Goal: Information Seeking & Learning: Learn about a topic

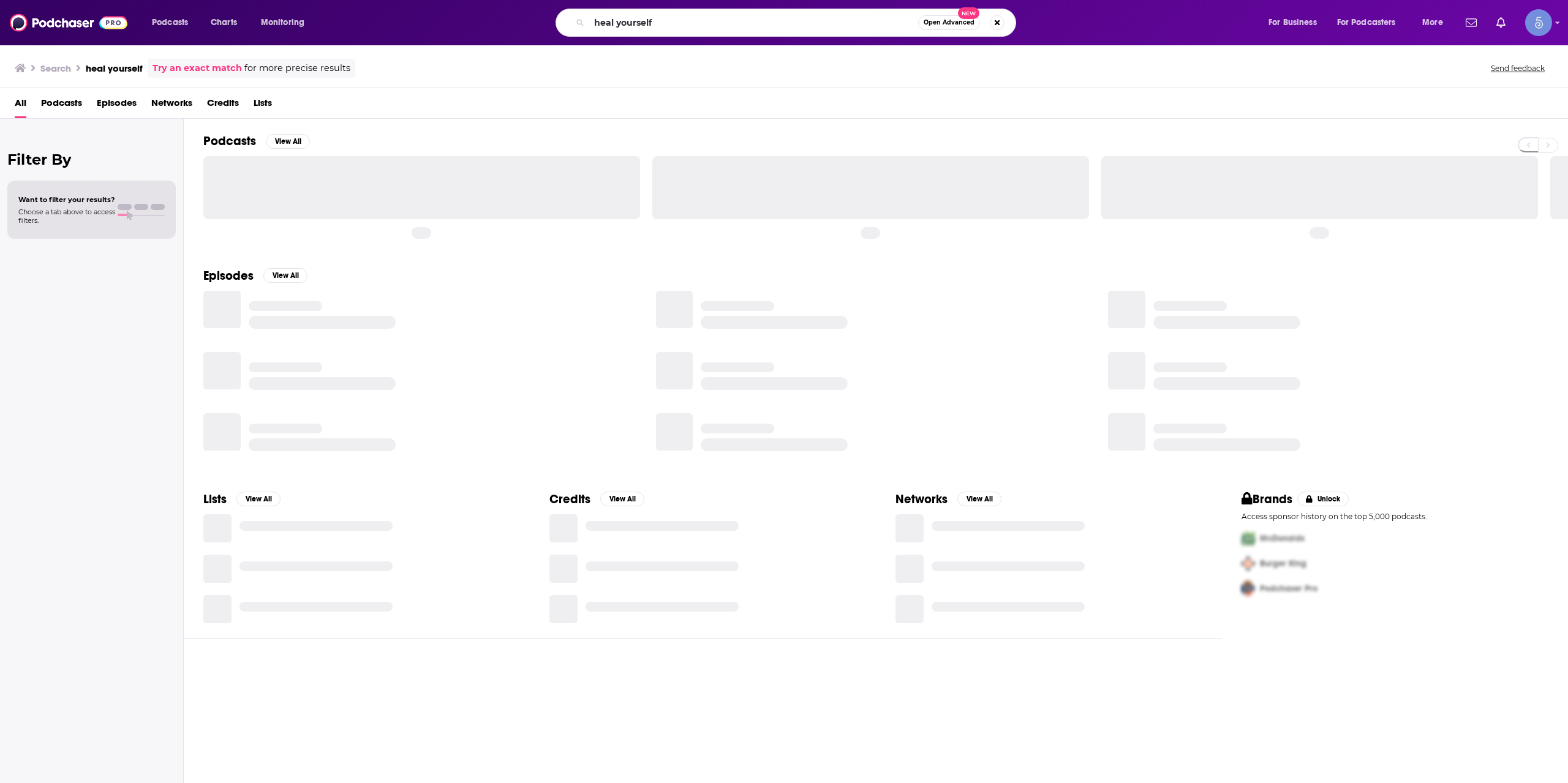
click at [617, 13] on input "heal yourself" at bounding box center [754, 23] width 329 height 19
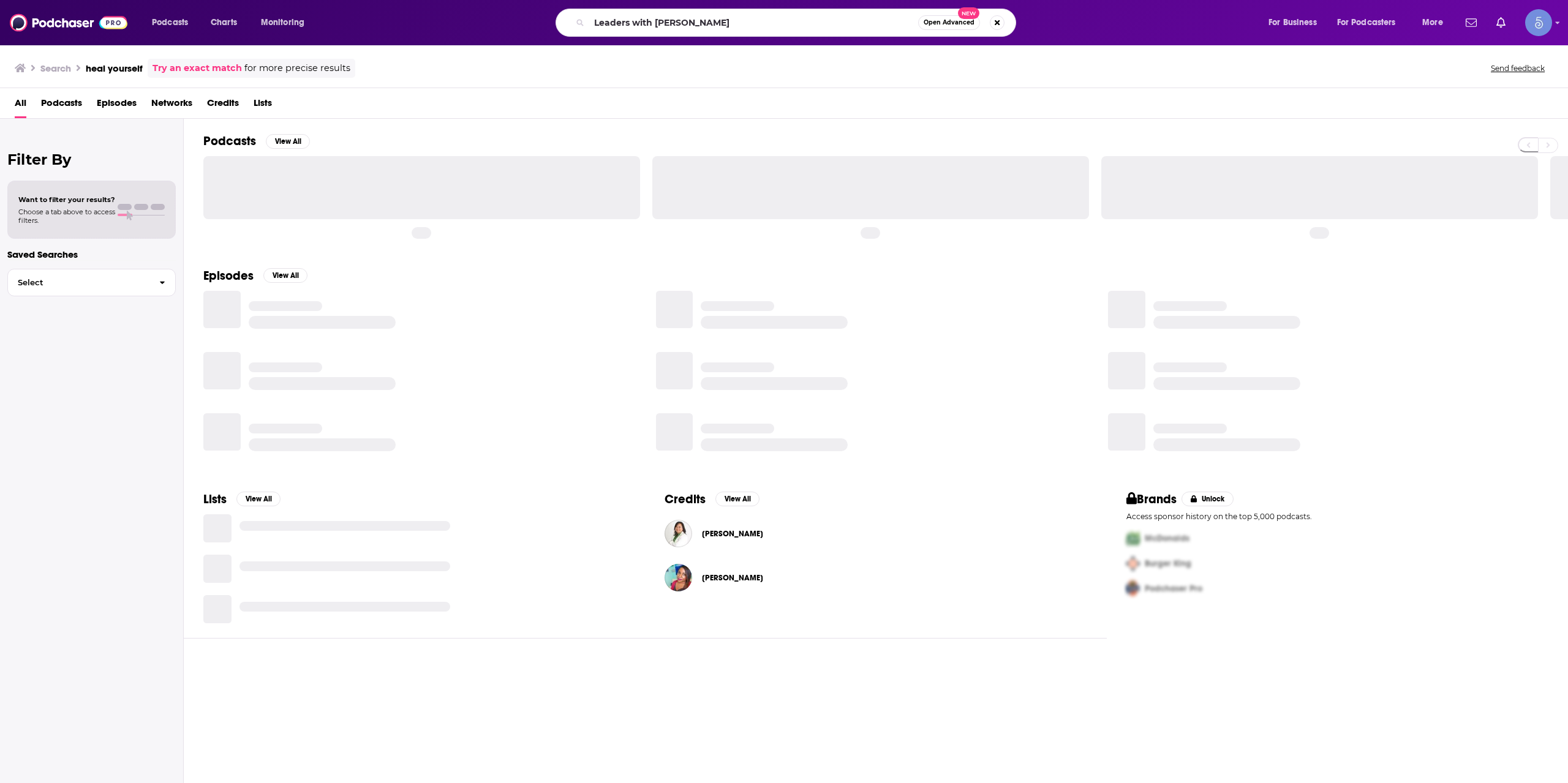
type input "Leaders with [PERSON_NAME]"
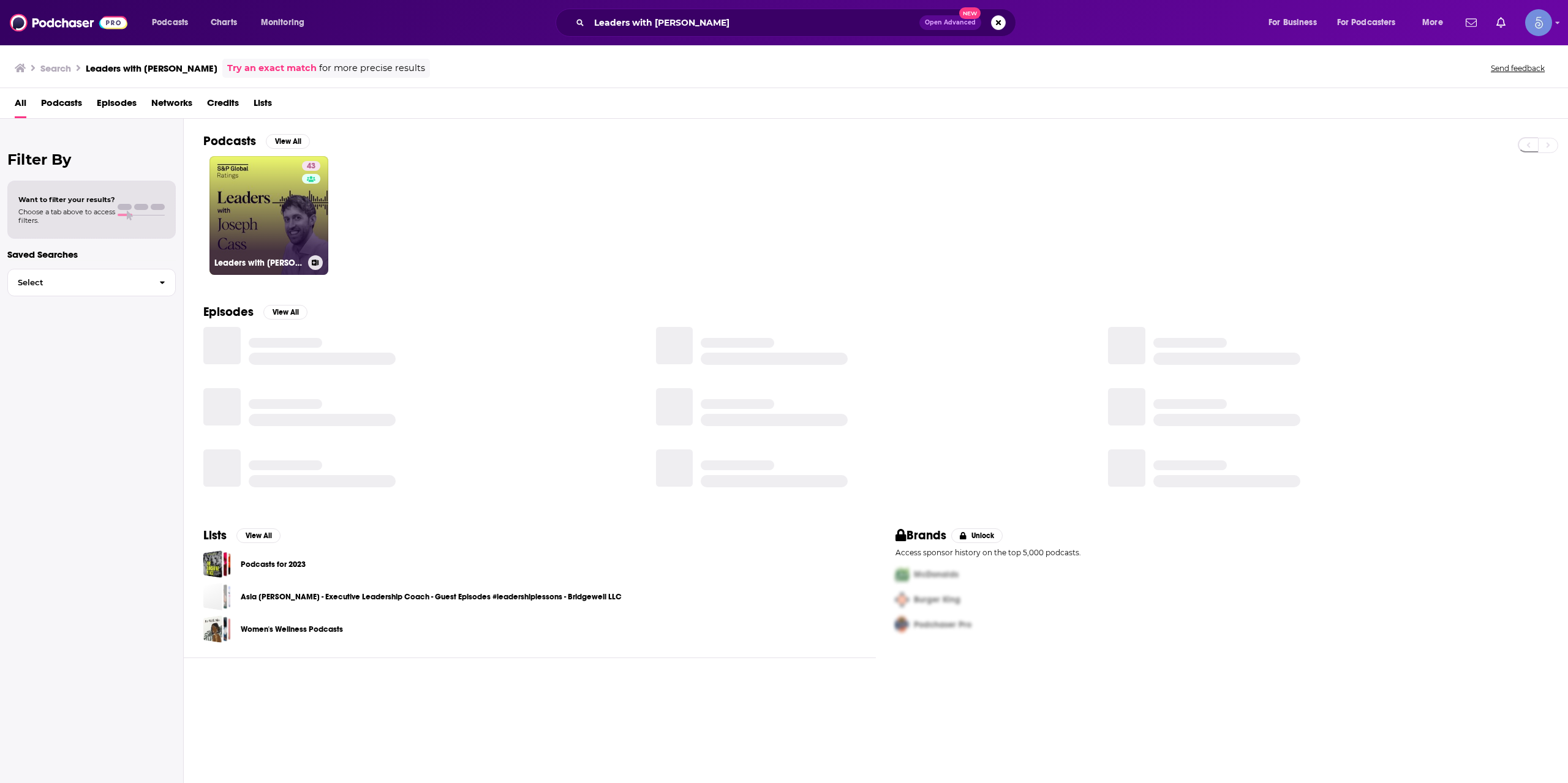
click at [297, 240] on link "43 Leaders with [PERSON_NAME]" at bounding box center [268, 215] width 119 height 119
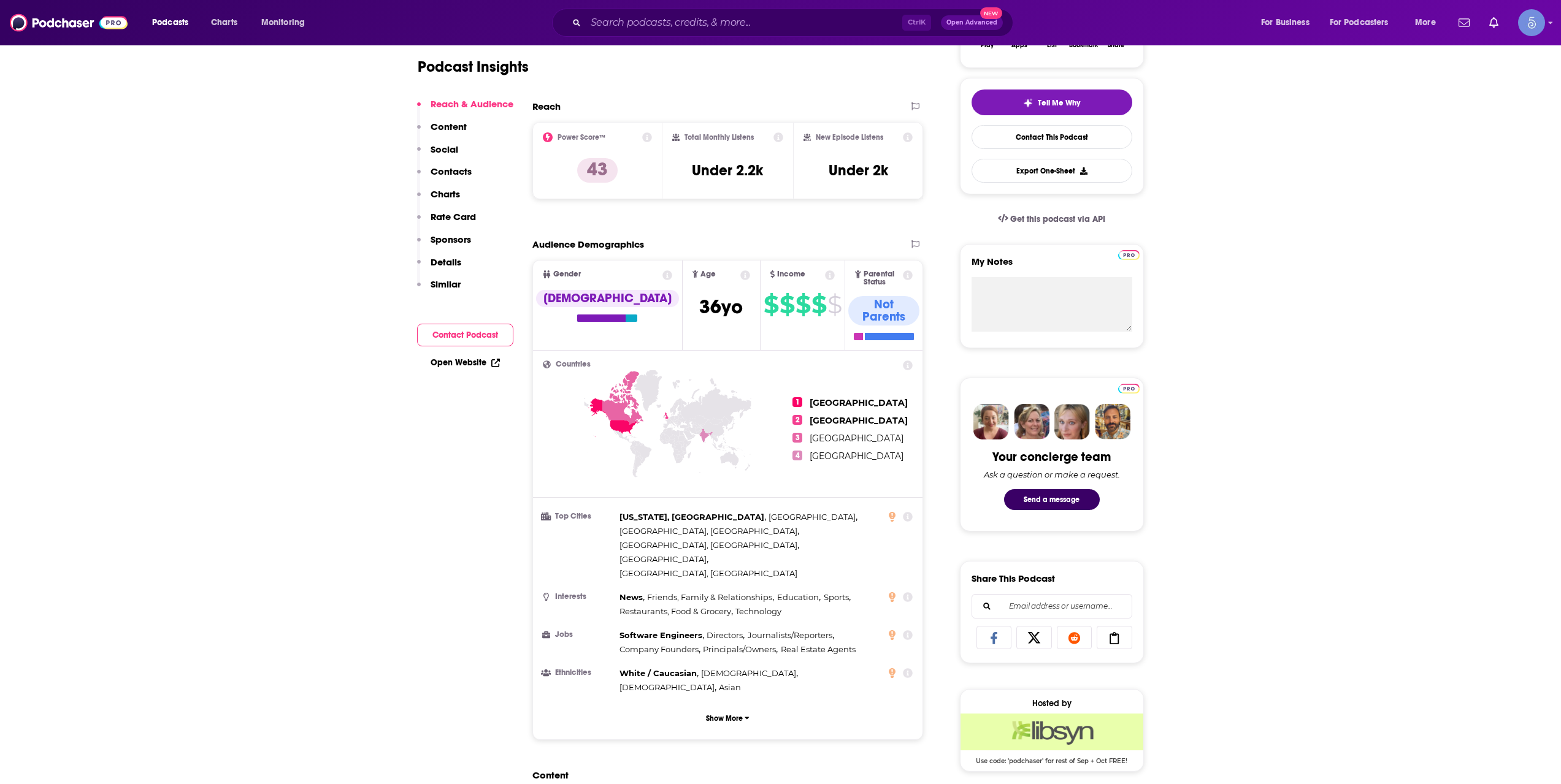
scroll to position [818, 0]
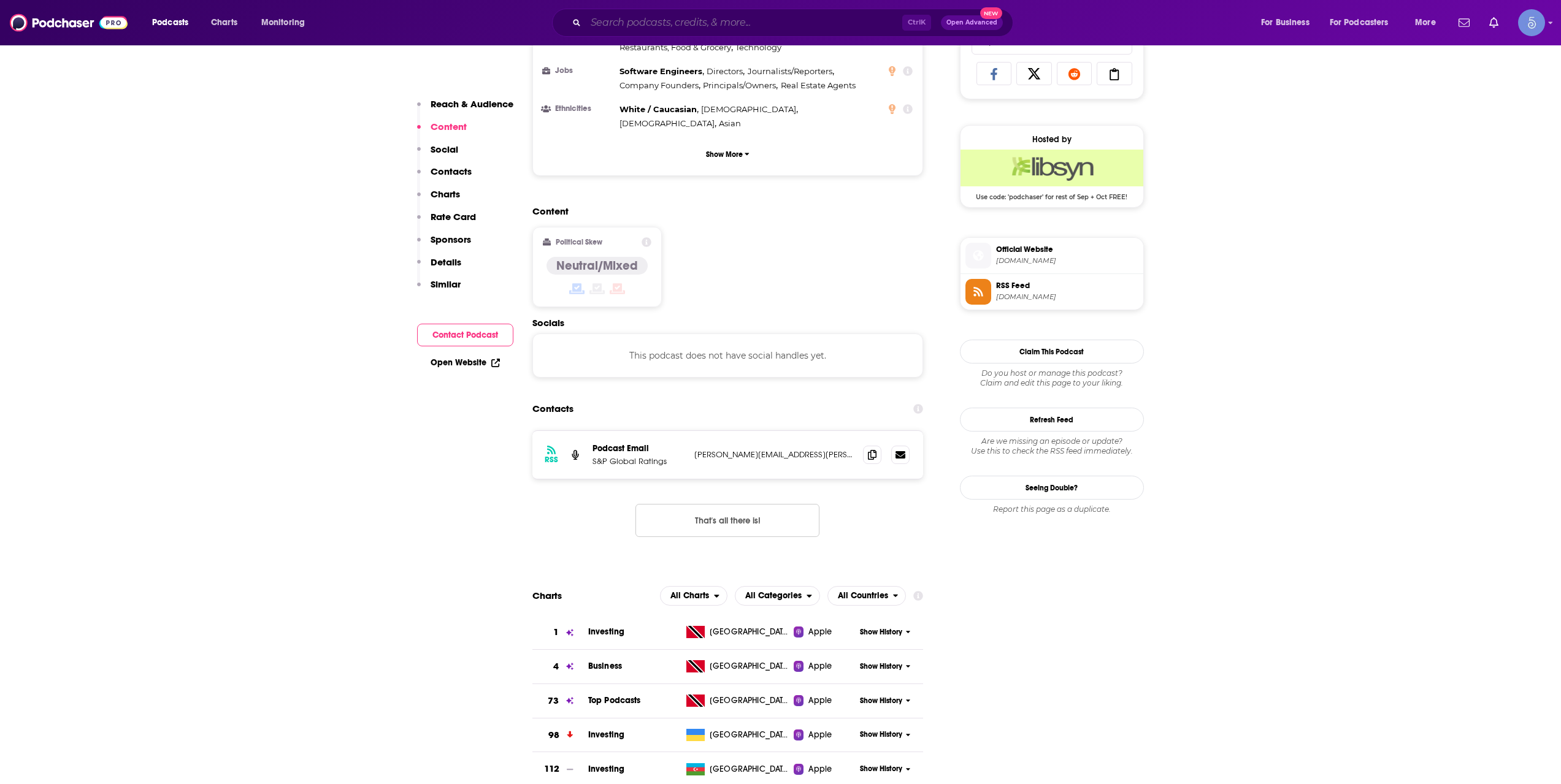
click at [665, 28] on input "Search podcasts, credits, & more..." at bounding box center [744, 23] width 316 height 19
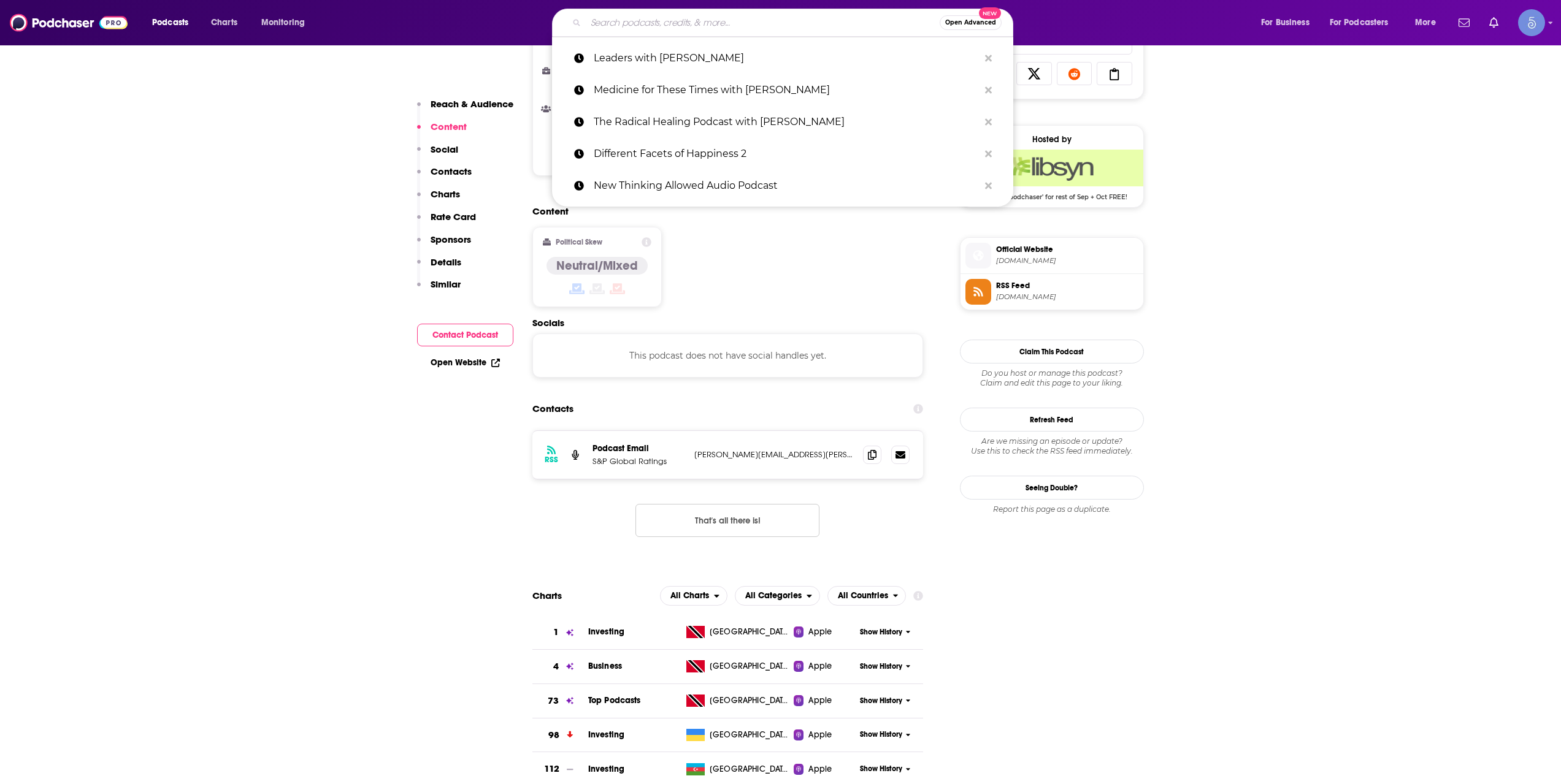
paste input "Short Briefings on Long Term Thinking - [PERSON_NAME]"
type input "Short Briefings on Long Term Thinking - [PERSON_NAME]"
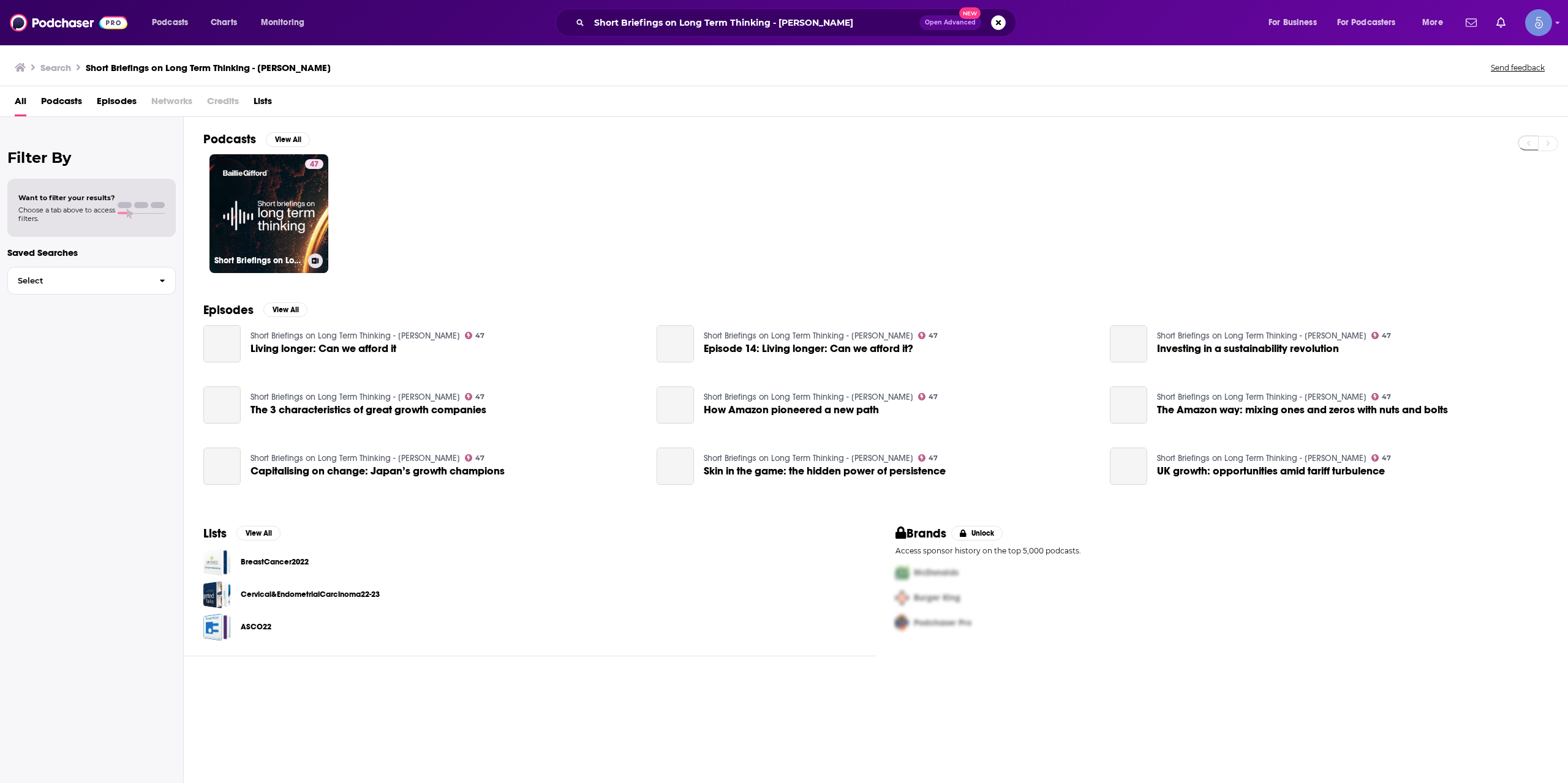
click at [279, 205] on link "47 Short Briefings on Long Term Thinking - [PERSON_NAME]" at bounding box center [268, 213] width 119 height 119
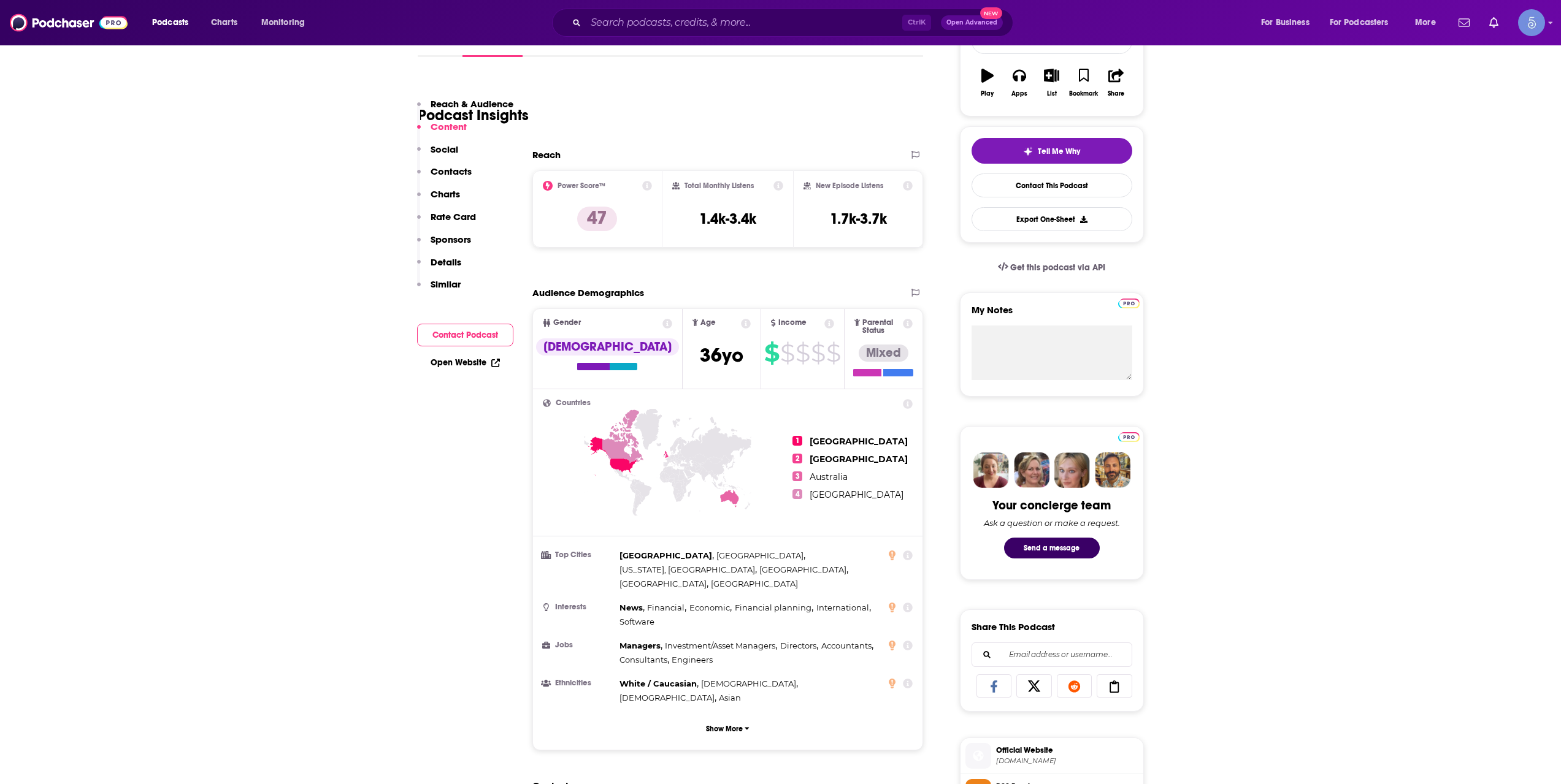
scroll to position [204, 0]
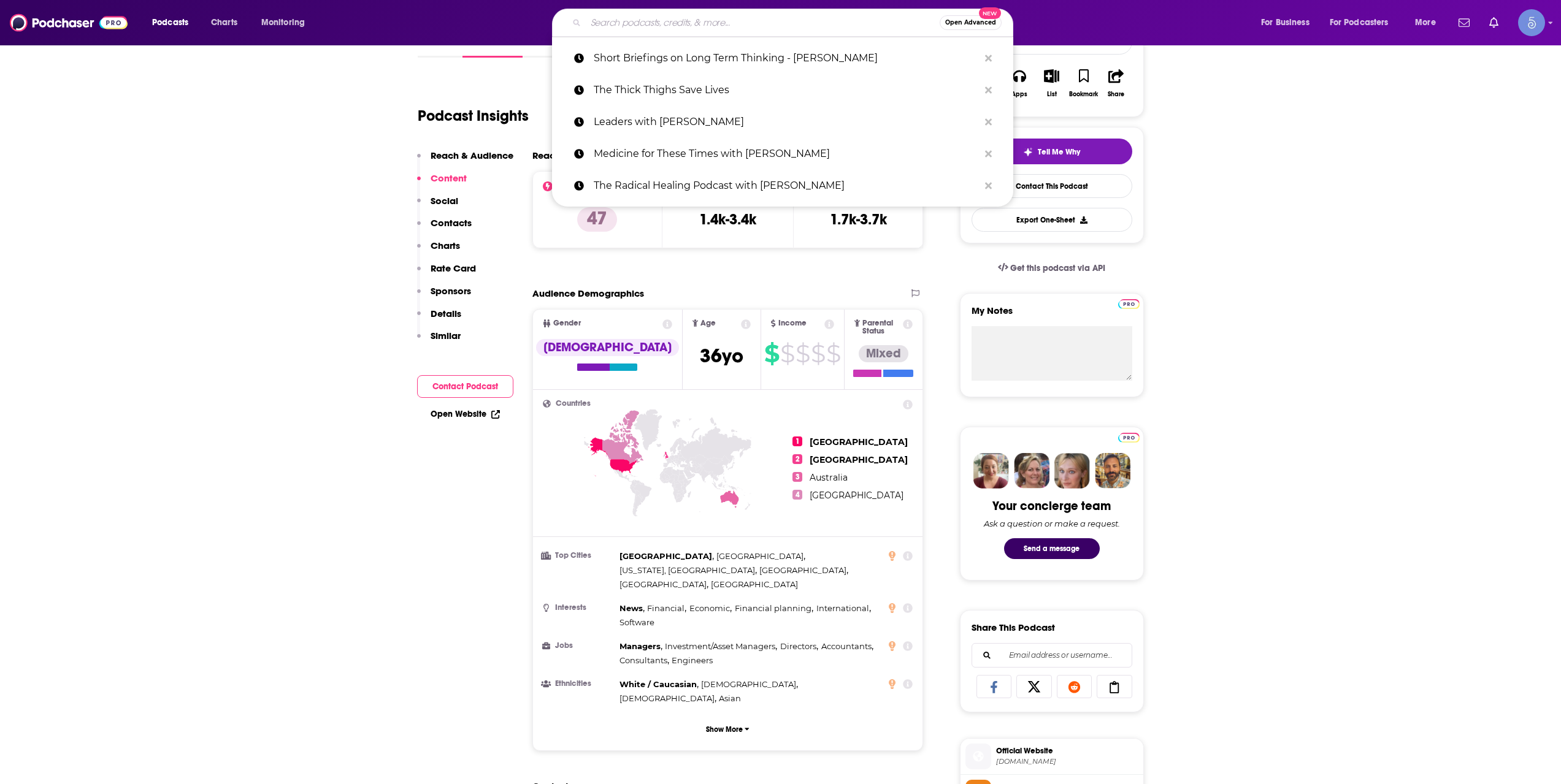
click at [665, 18] on input "Search podcasts, credits, & more..." at bounding box center [763, 23] width 354 height 19
paste input "Financially Fierce"
type input "Financially Fierce"
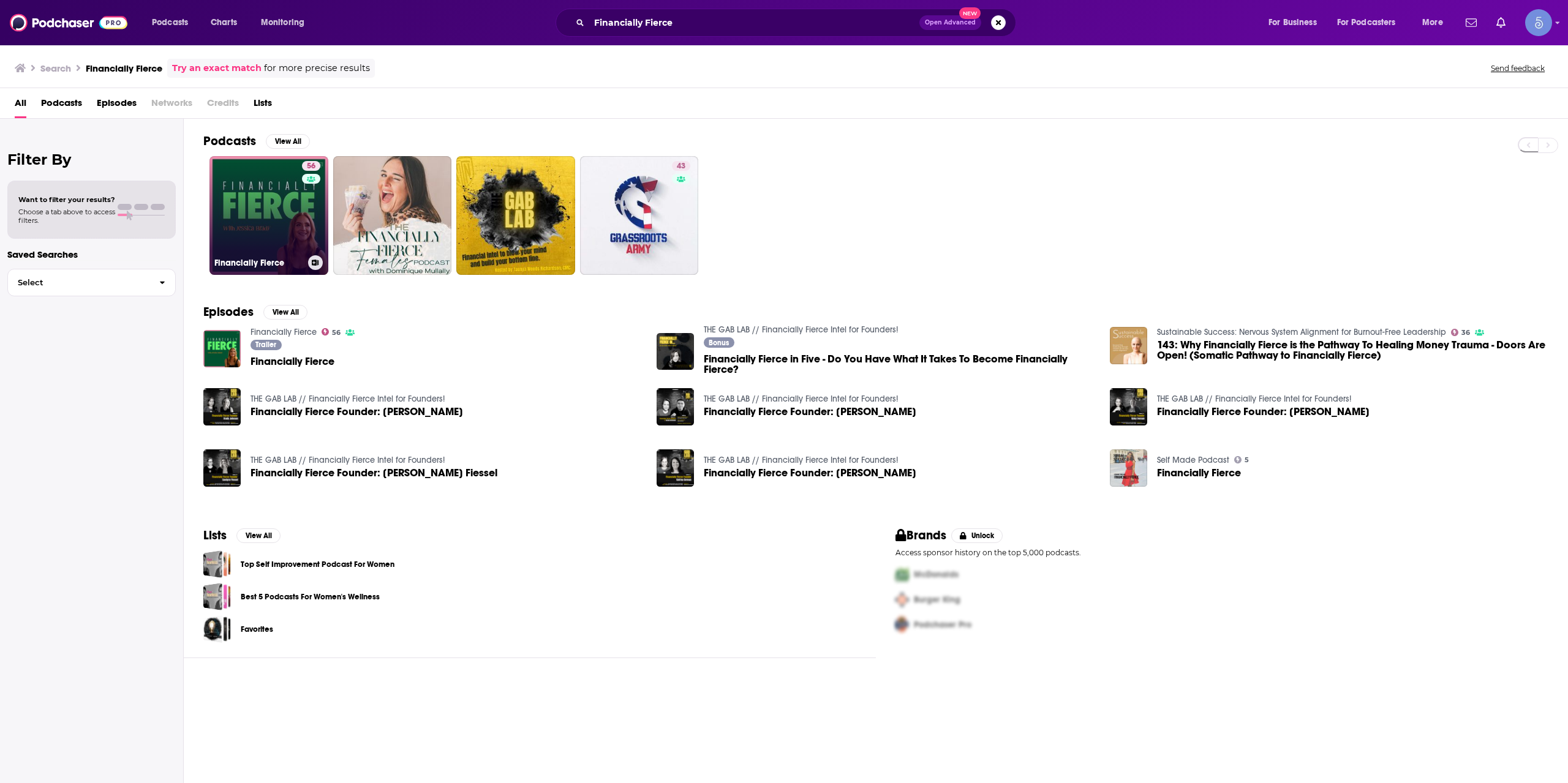
click at [275, 190] on link "56 Financially Fierce" at bounding box center [268, 215] width 119 height 119
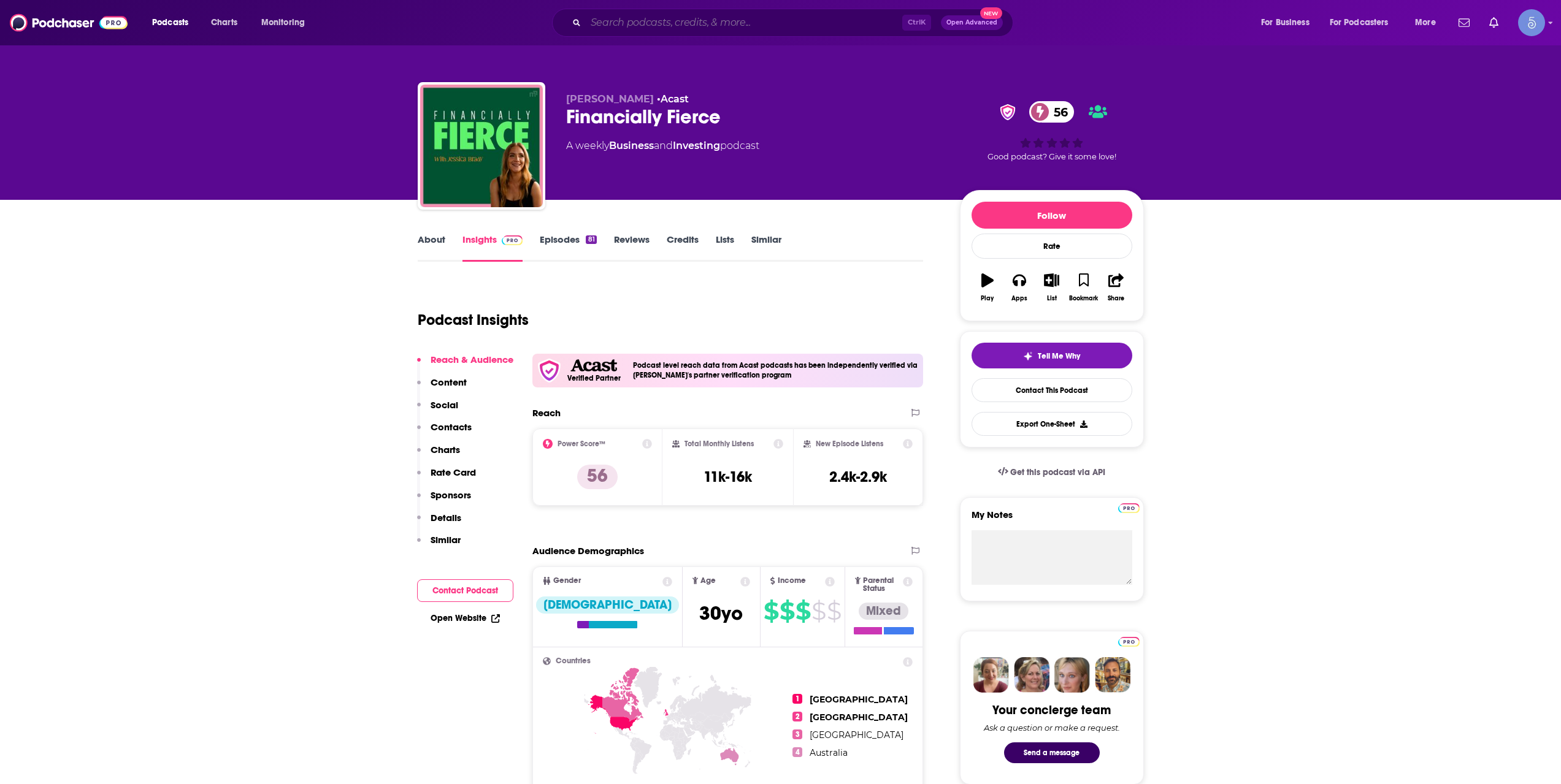
click at [792, 21] on input "Search podcasts, credits, & more..." at bounding box center [744, 23] width 316 height 19
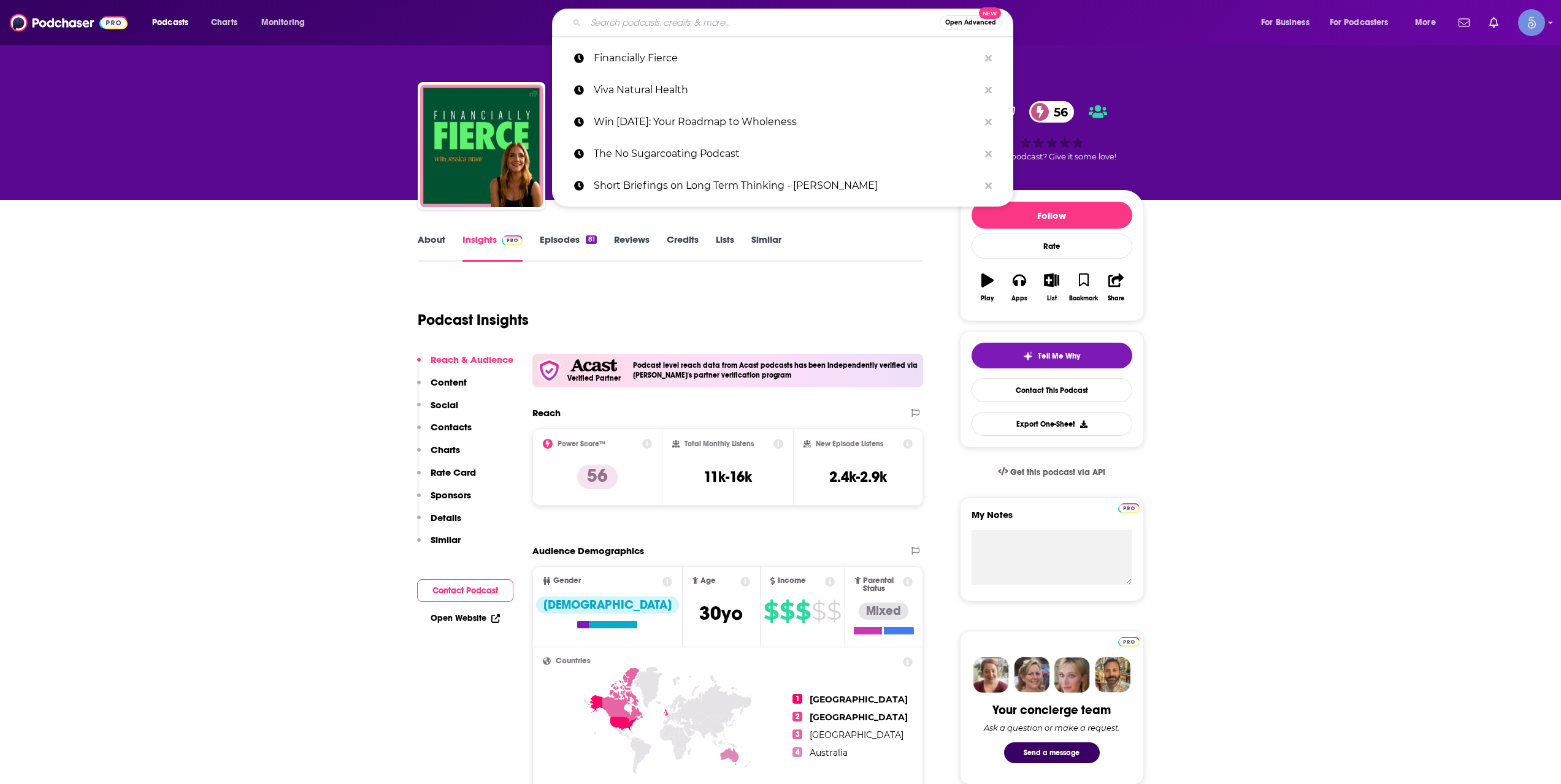
paste input "The Derivative"
type input "The Derivative"
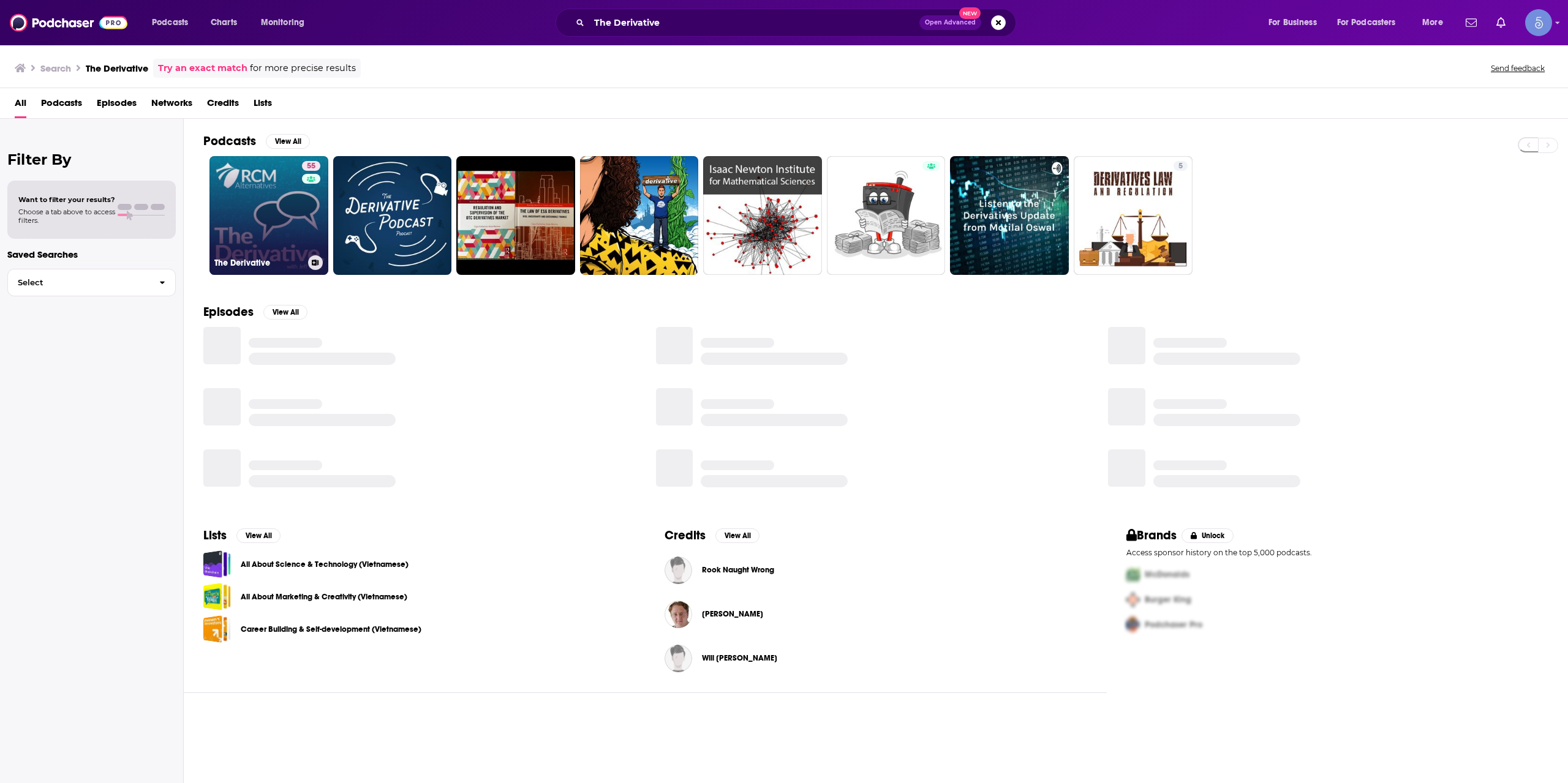
click at [275, 209] on link "55 The Derivative" at bounding box center [268, 215] width 119 height 119
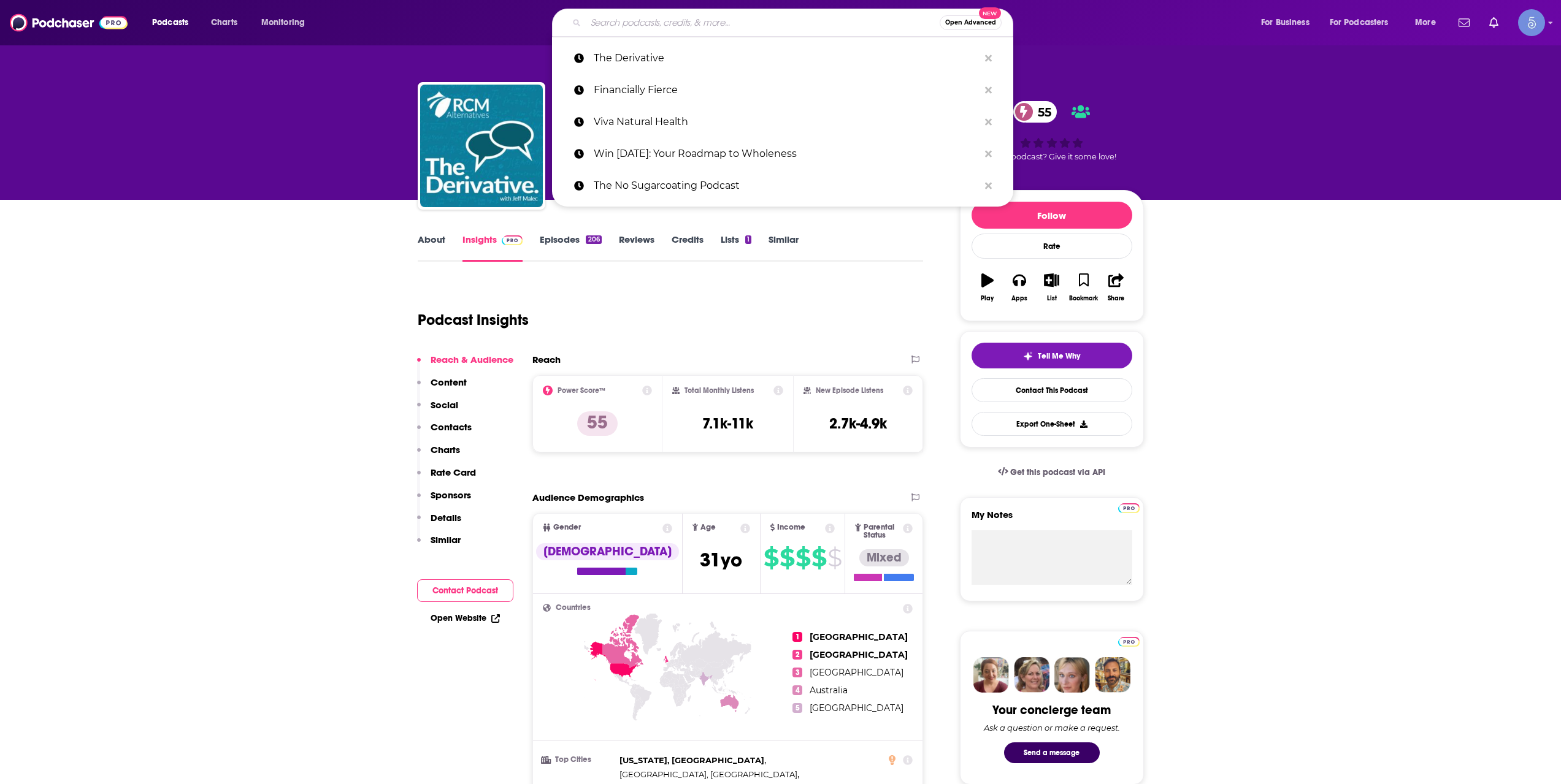
drag, startPoint x: 845, startPoint y: 23, endPoint x: 839, endPoint y: 23, distance: 6.0
click at [843, 23] on input "Search podcasts, credits, & more..." at bounding box center [763, 23] width 354 height 19
paste input "Investment Management Operations"
type input "Investment Management Operations"
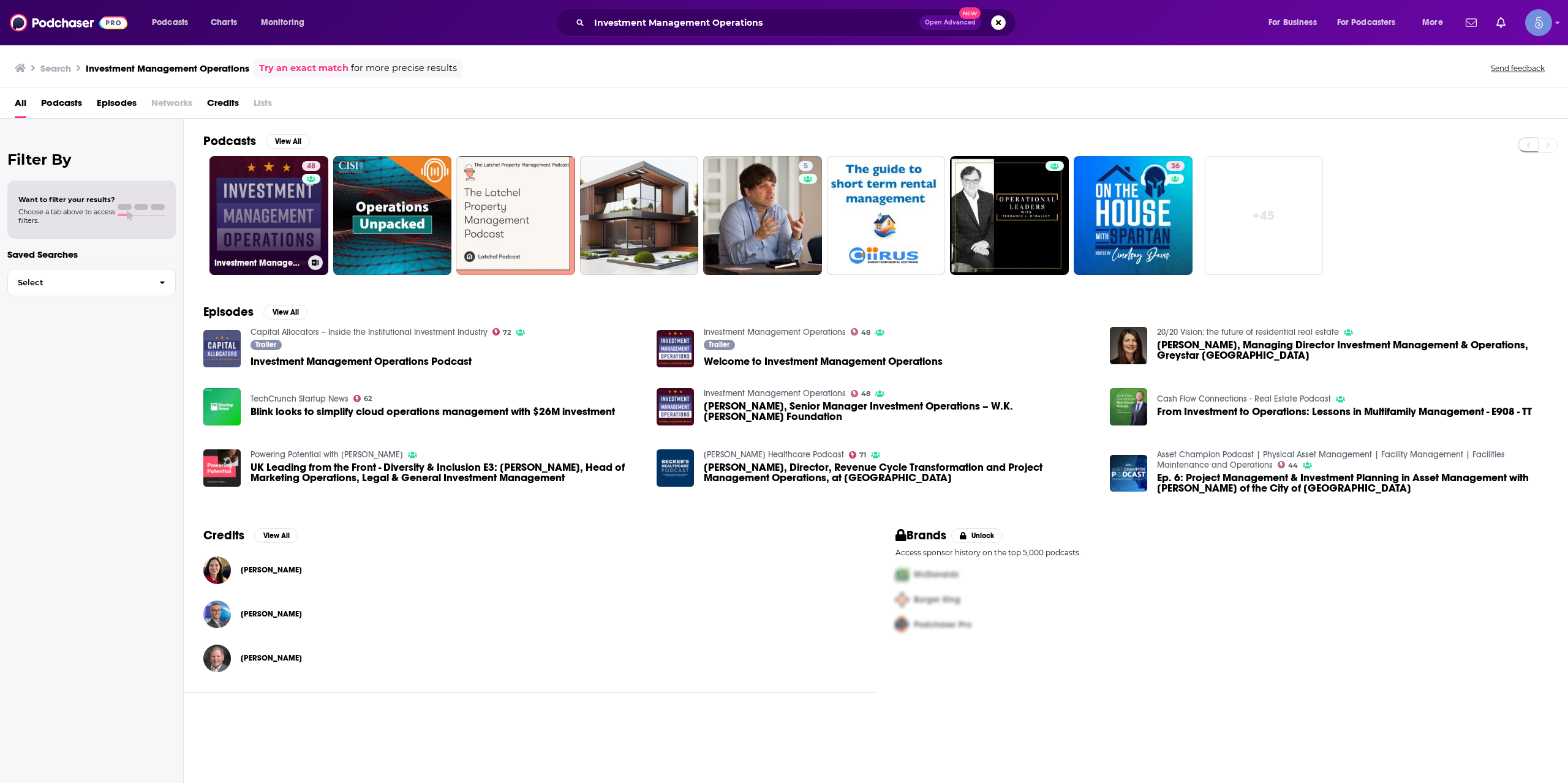
click at [270, 207] on link "48 Investment Management Operations" at bounding box center [268, 215] width 119 height 119
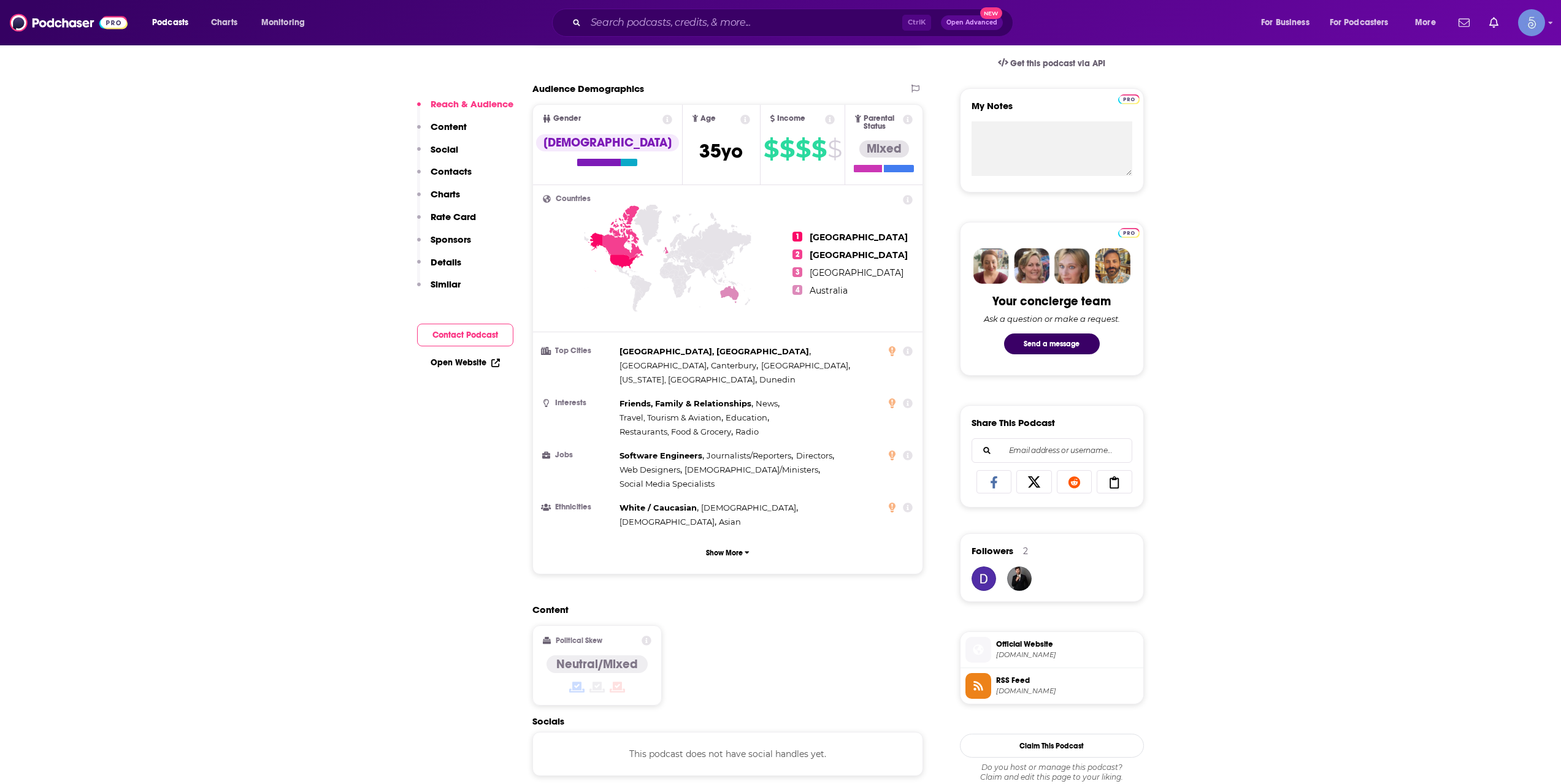
scroll to position [818, 0]
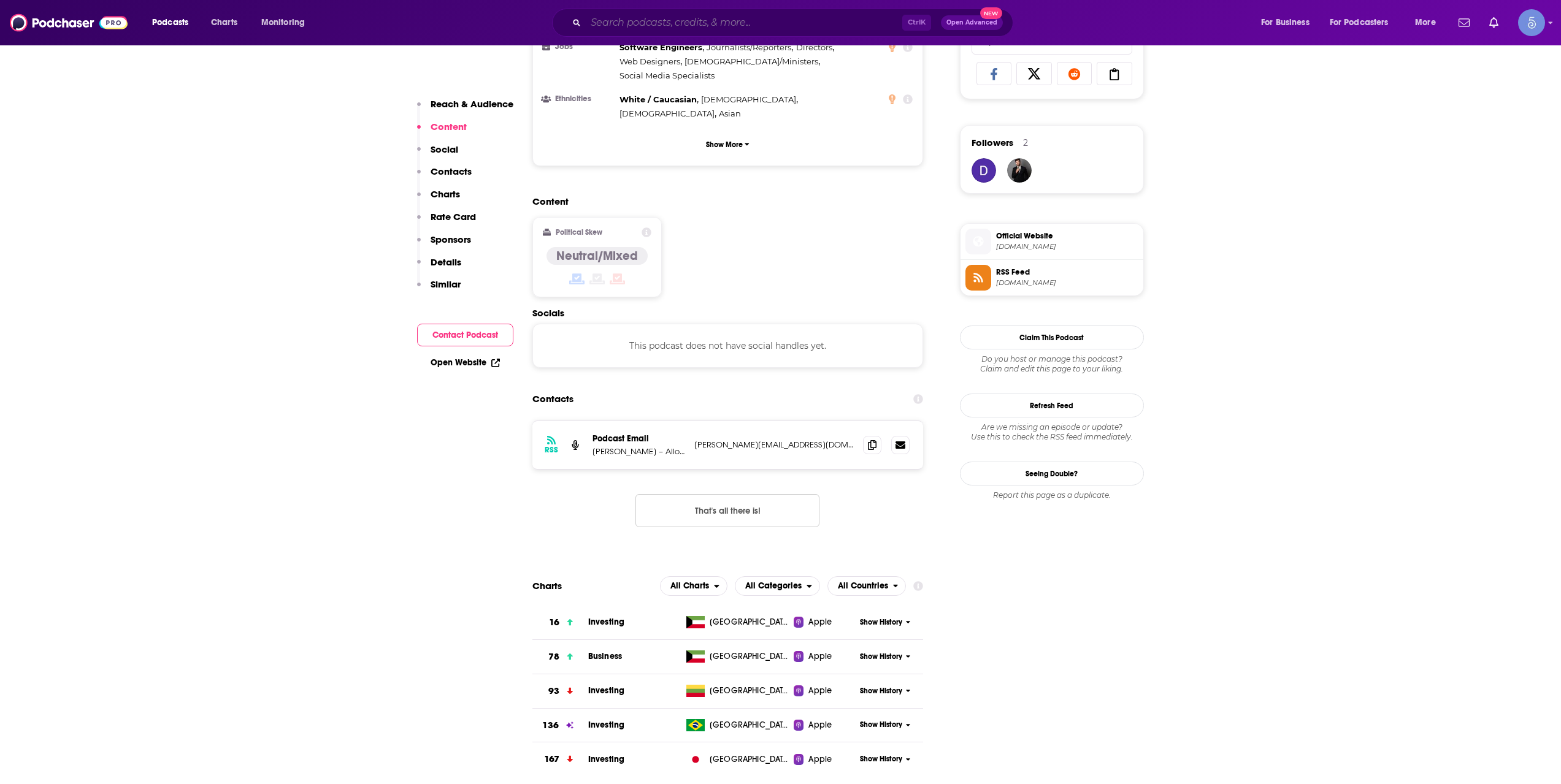
click at [728, 30] on input "Search podcasts, credits, & more..." at bounding box center [744, 23] width 316 height 19
paste input "Shares for Beginners"
type input "Shares for Beginners"
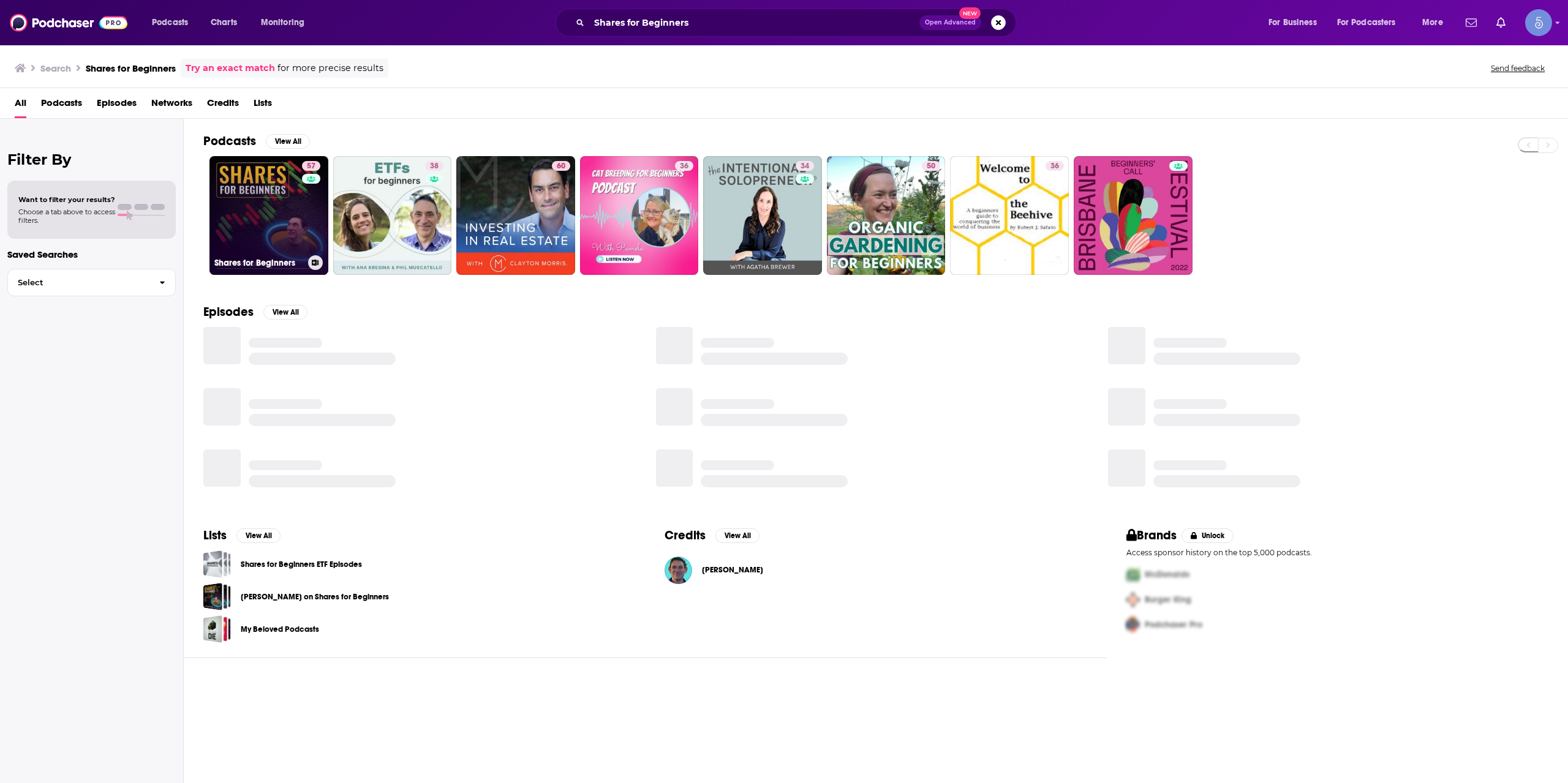
click at [296, 220] on link "57 Shares for Beginners" at bounding box center [268, 215] width 119 height 119
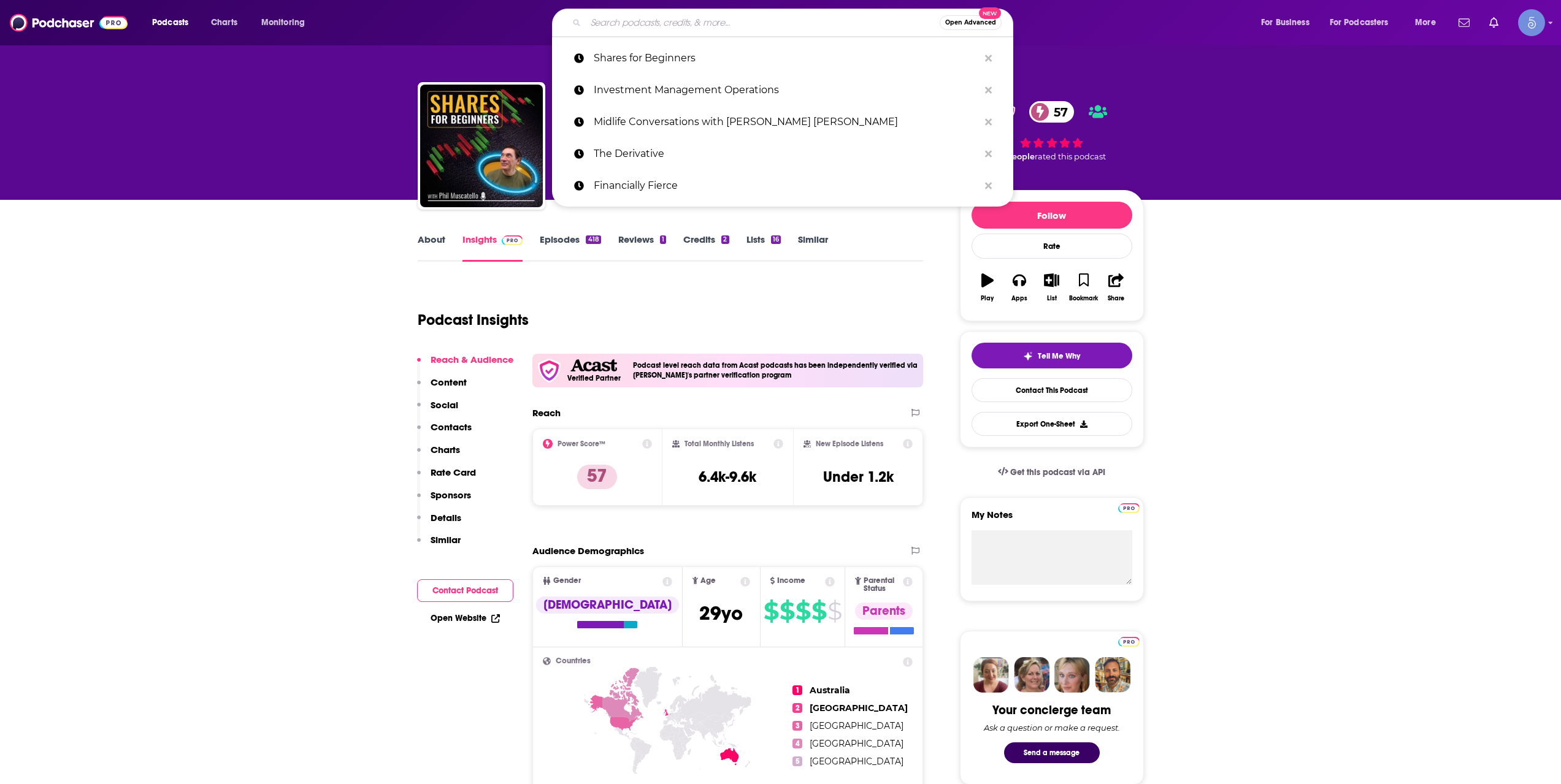
click at [822, 21] on input "Search podcasts, credits, & more..." at bounding box center [763, 23] width 354 height 19
paste input "Value Hive Podcast"
type input "Value Hive Podcast"
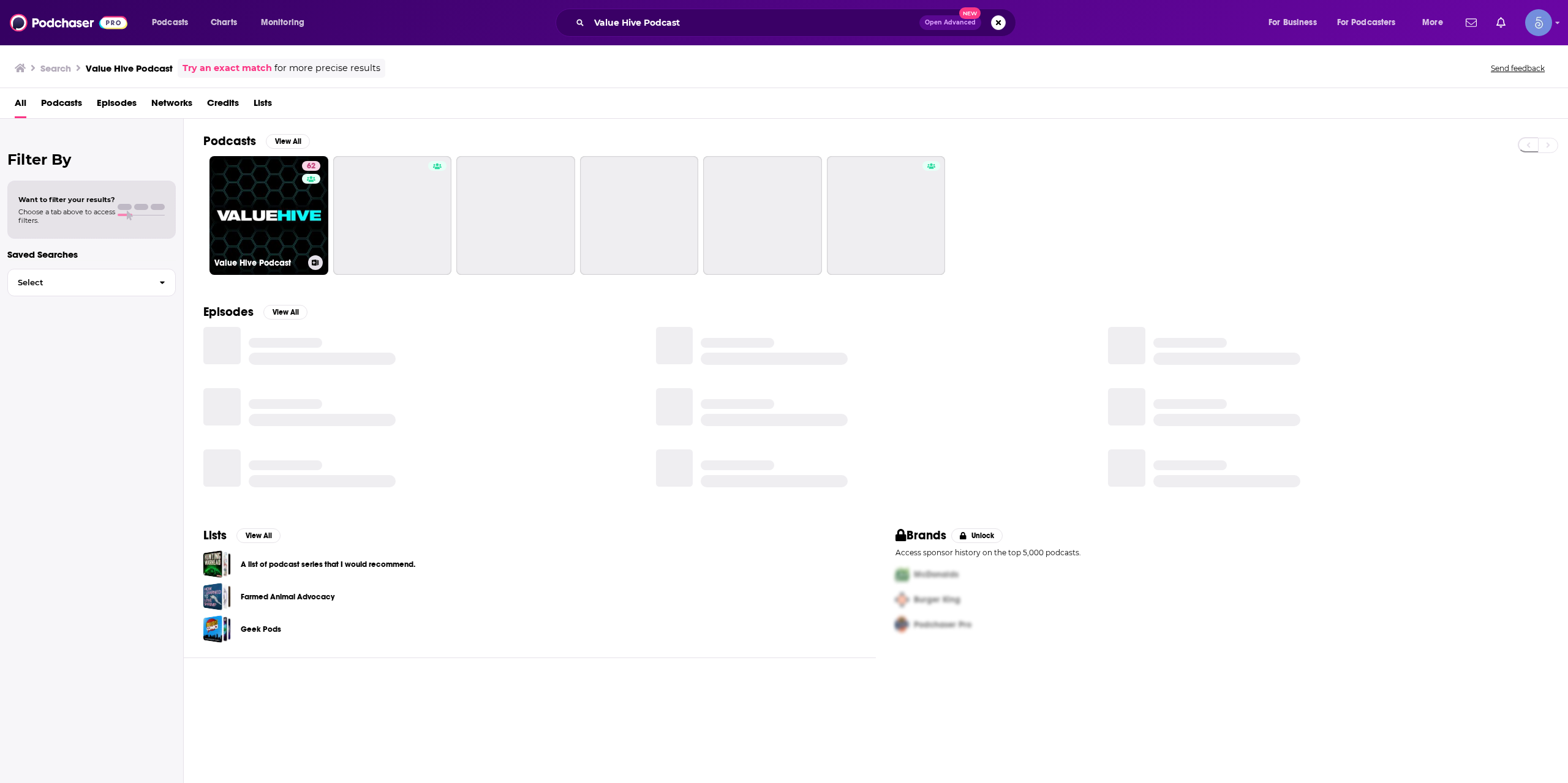
click at [269, 209] on link "62 Value Hive Podcast" at bounding box center [268, 215] width 119 height 119
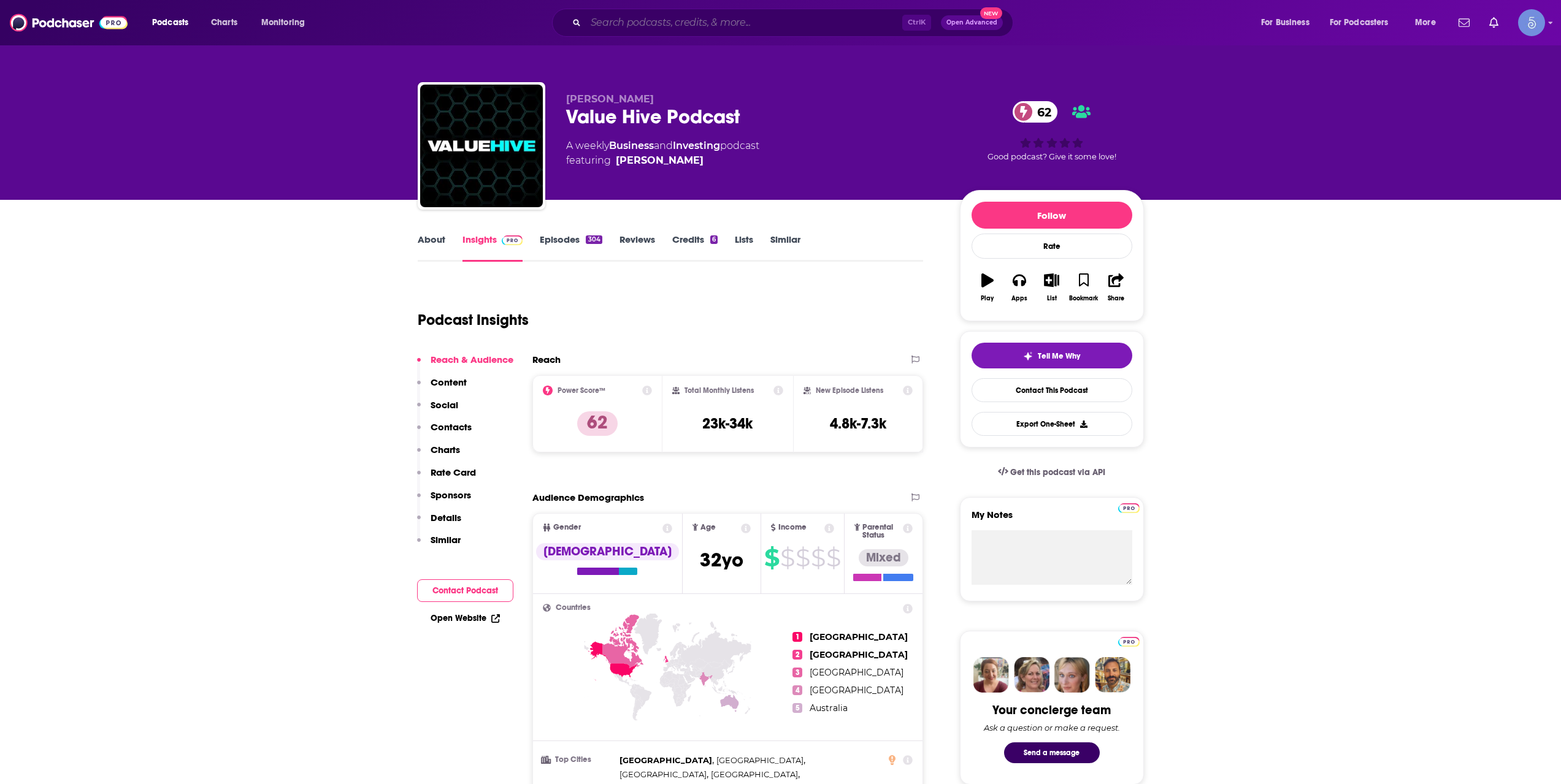
click at [795, 24] on input "Search podcasts, credits, & more..." at bounding box center [744, 23] width 316 height 19
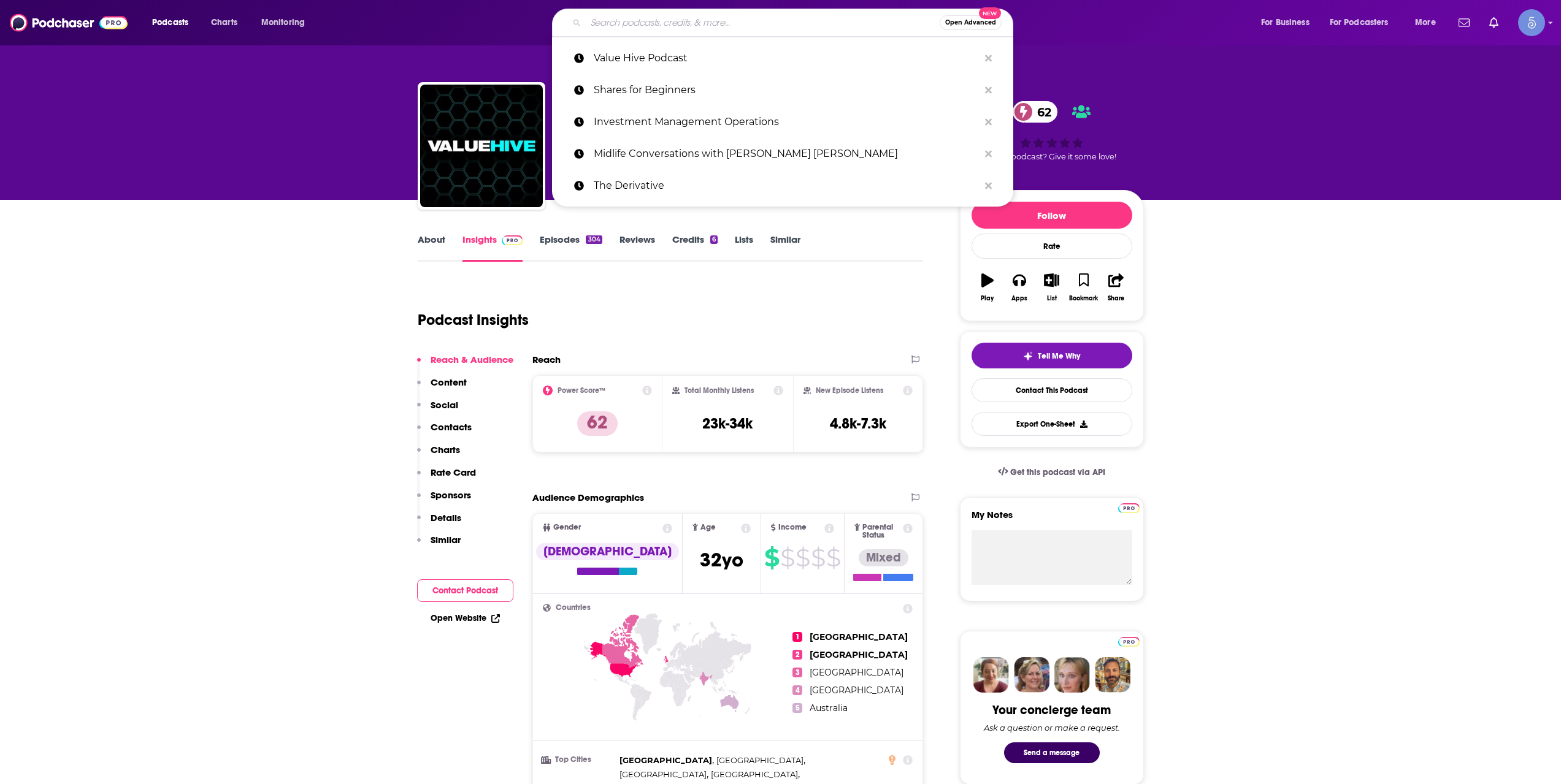
paste input "Invest it Best"
type input "Invest it Best"
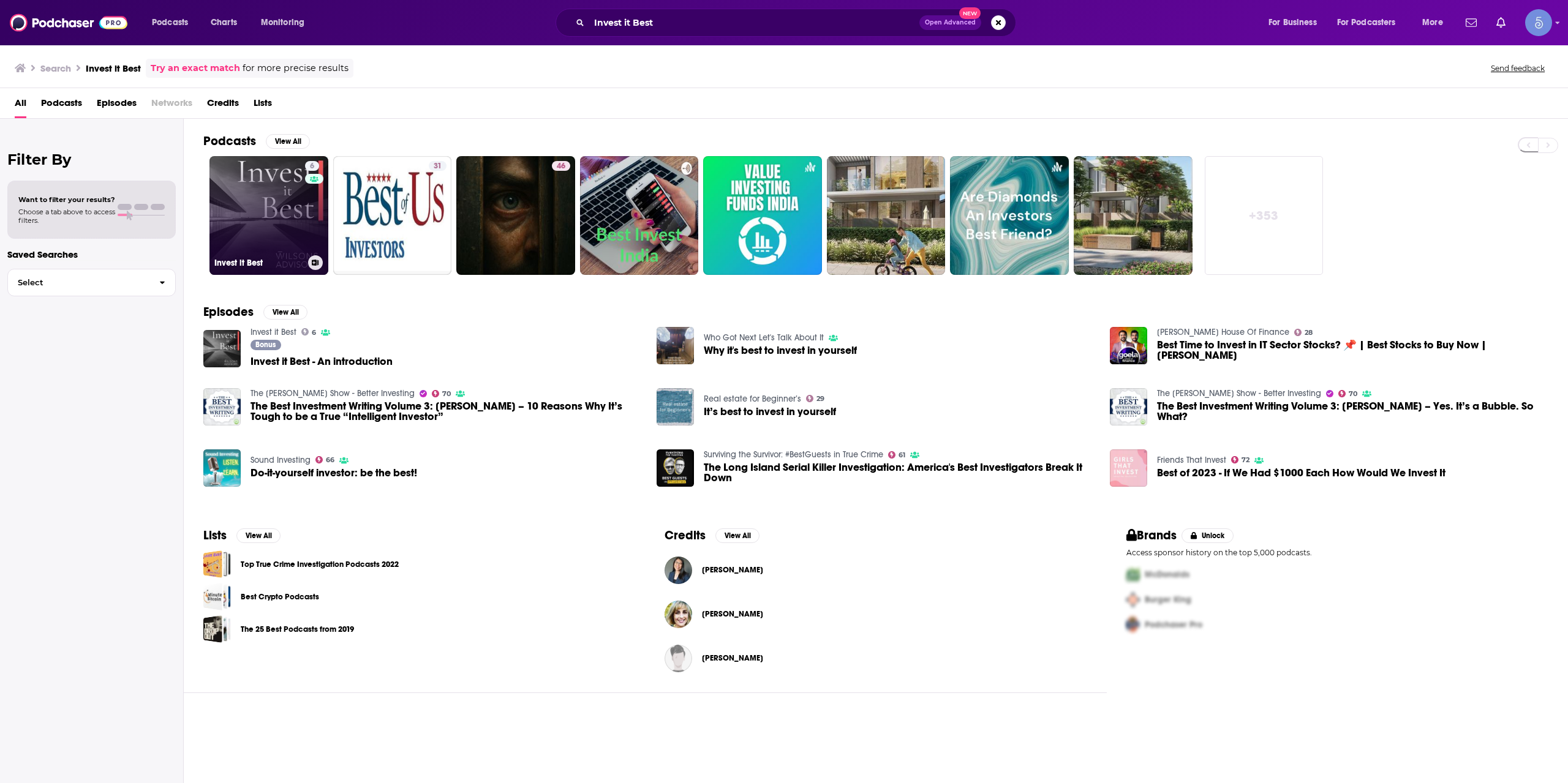
click at [267, 217] on link "6 Invest it Best" at bounding box center [268, 215] width 119 height 119
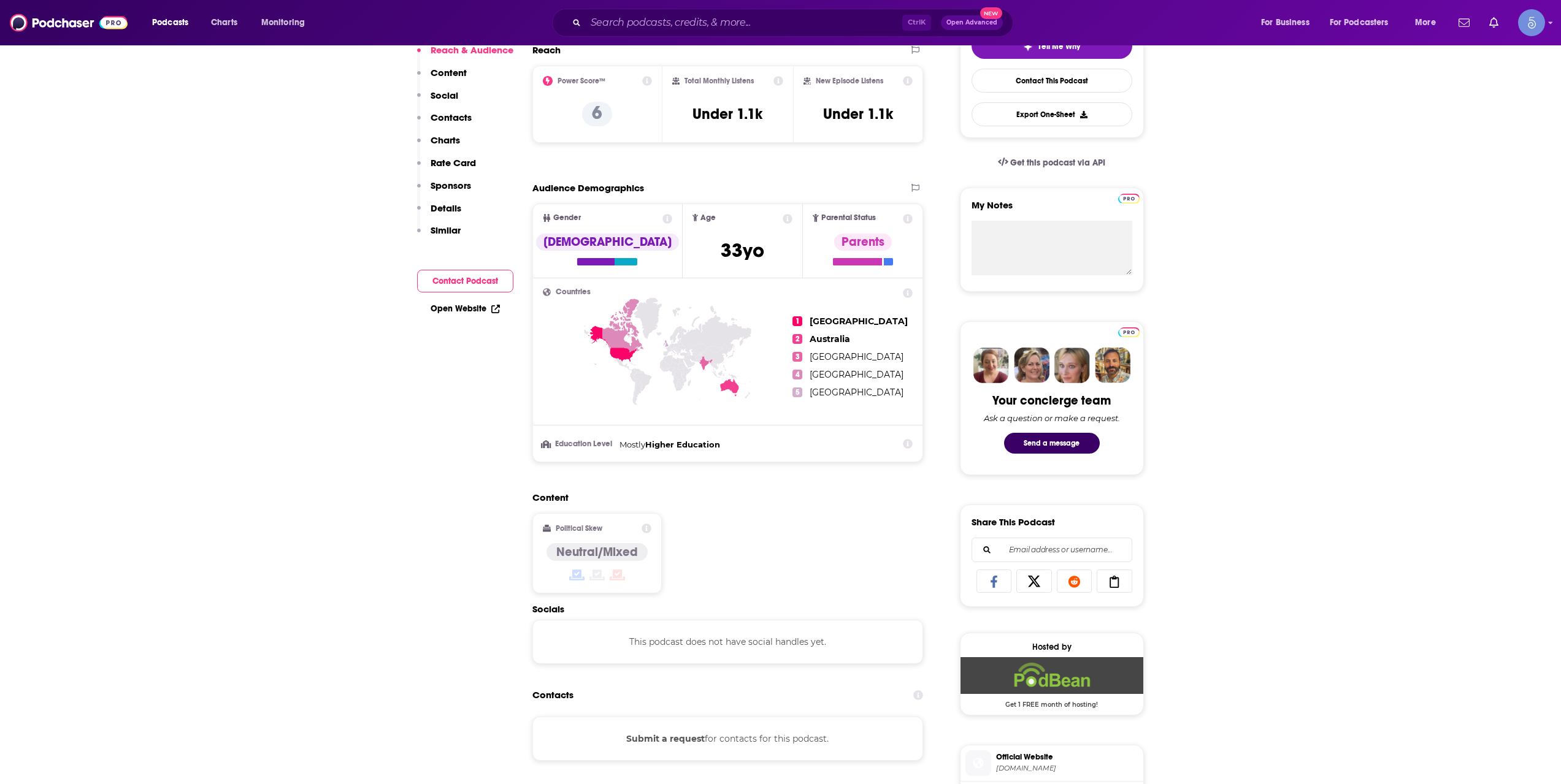
scroll to position [613, 0]
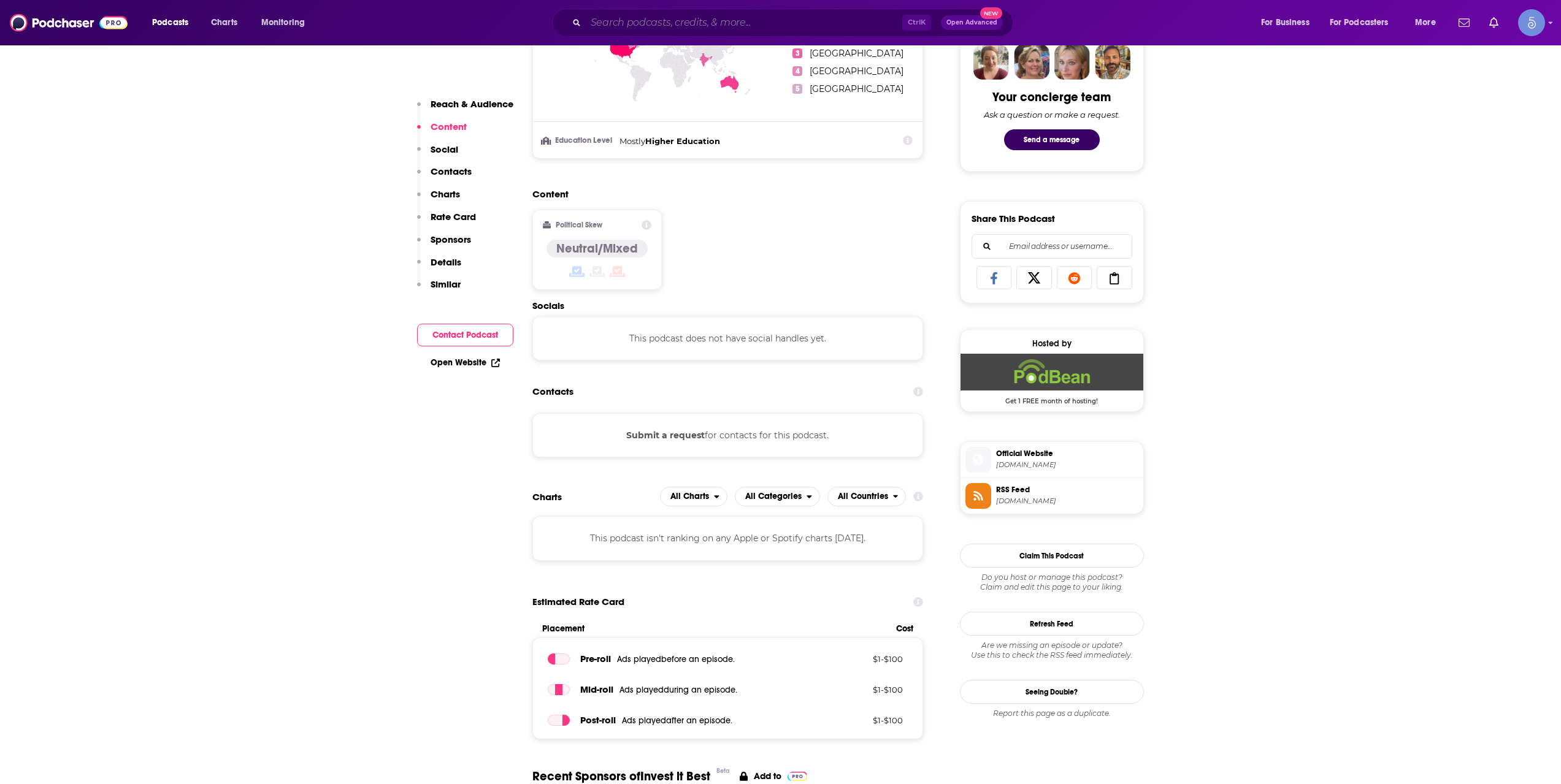
click at [858, 14] on input "Search podcasts, credits, & more..." at bounding box center [744, 23] width 316 height 19
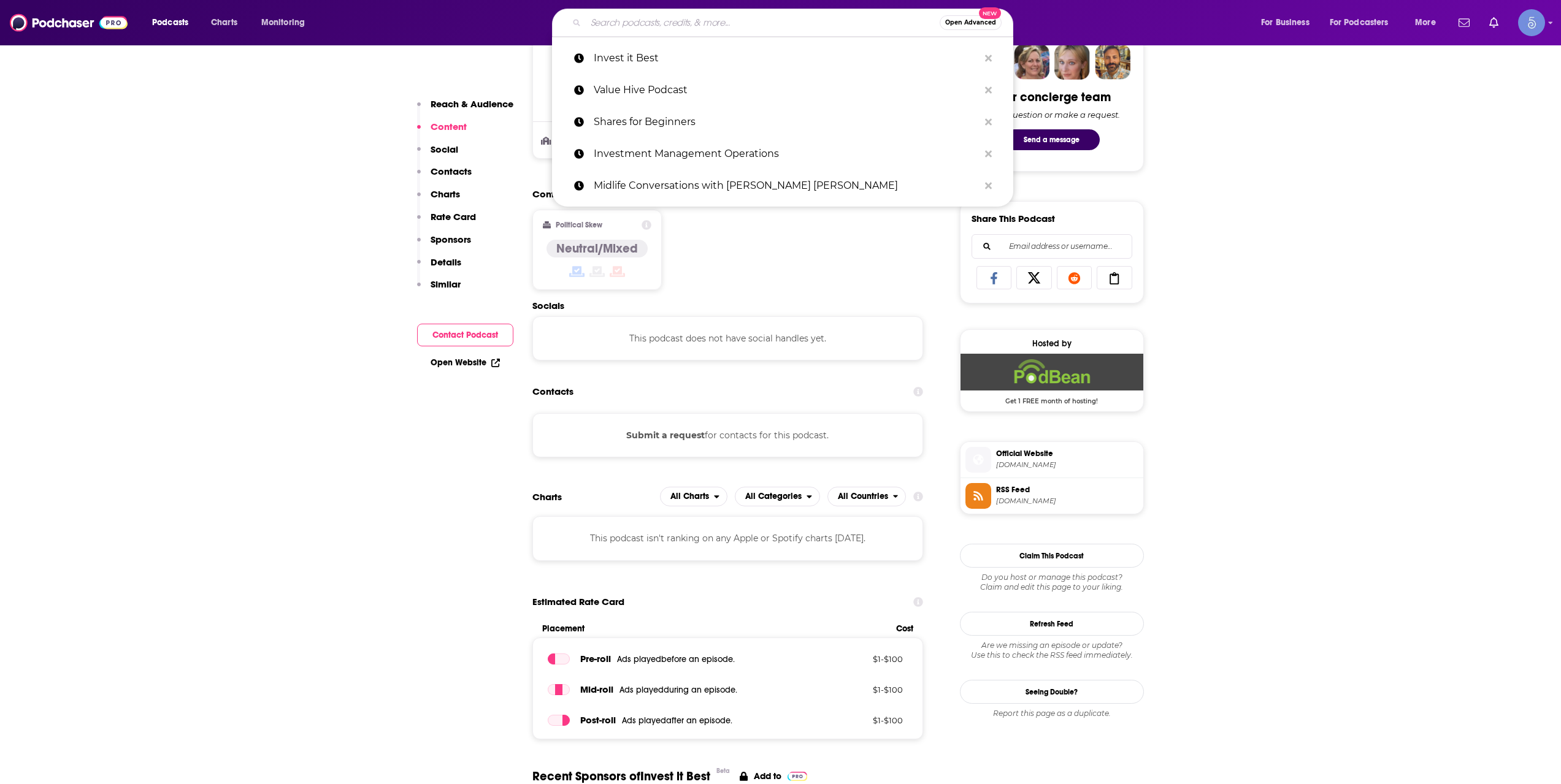
paste input "FI Minded: Achieve Financial Independence & Have Fun Doing It"
type input "FI Minded: Achieve Financial Independence & Have Fun Doing It"
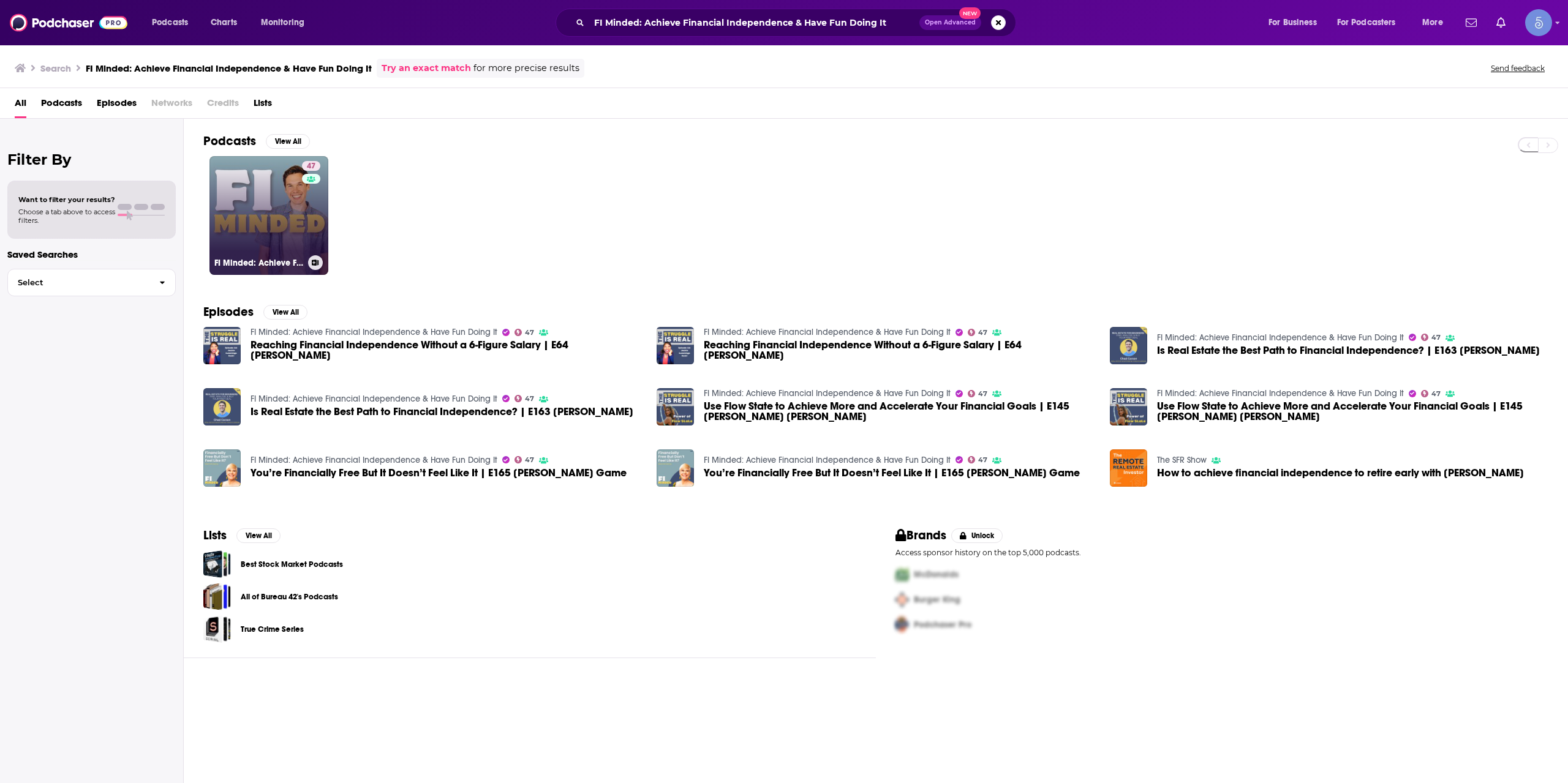
click at [262, 193] on link "47 FI Minded: Achieve Financial Independence & Have Fun Doing It" at bounding box center [268, 215] width 119 height 119
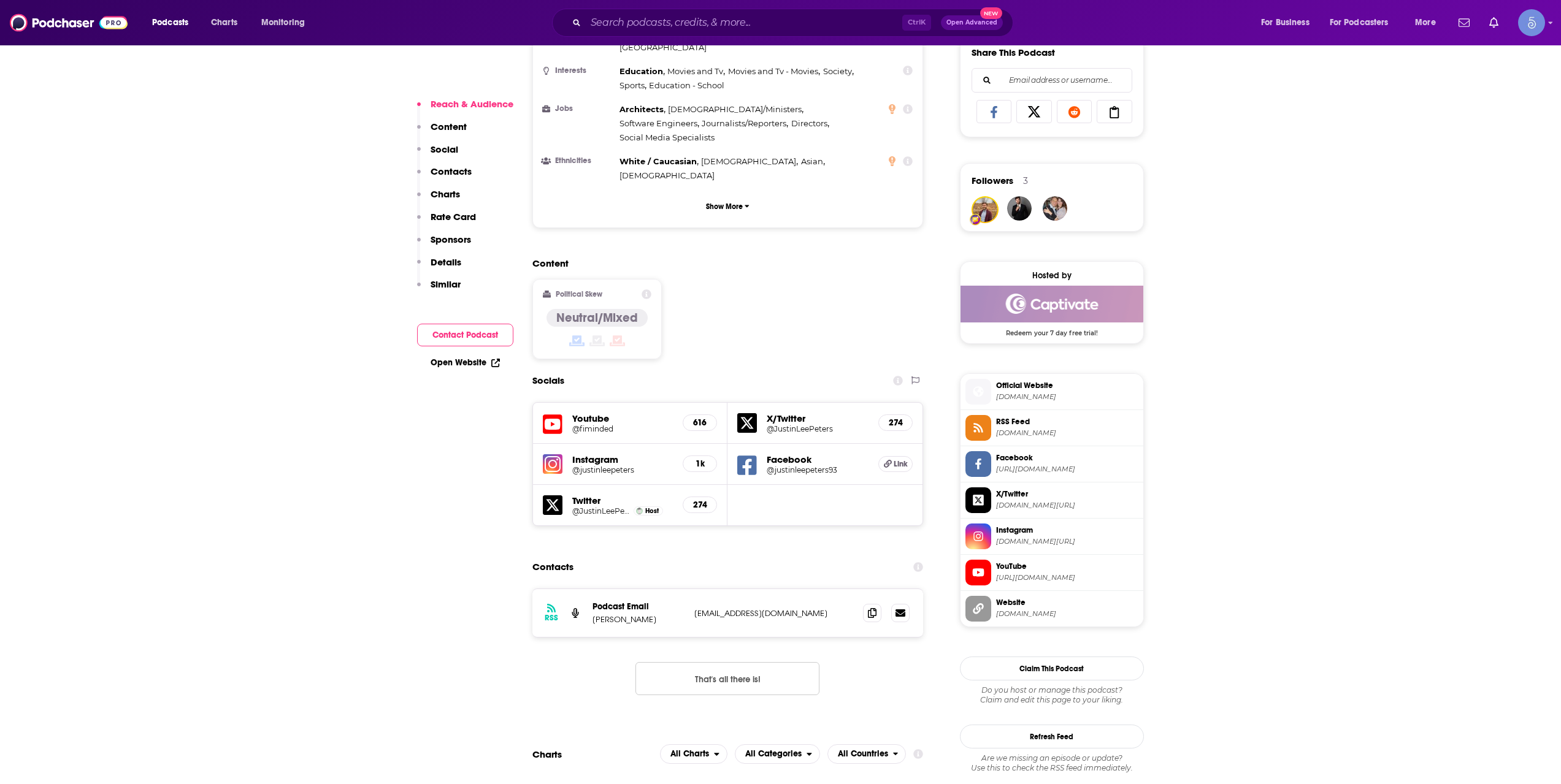
scroll to position [818, 0]
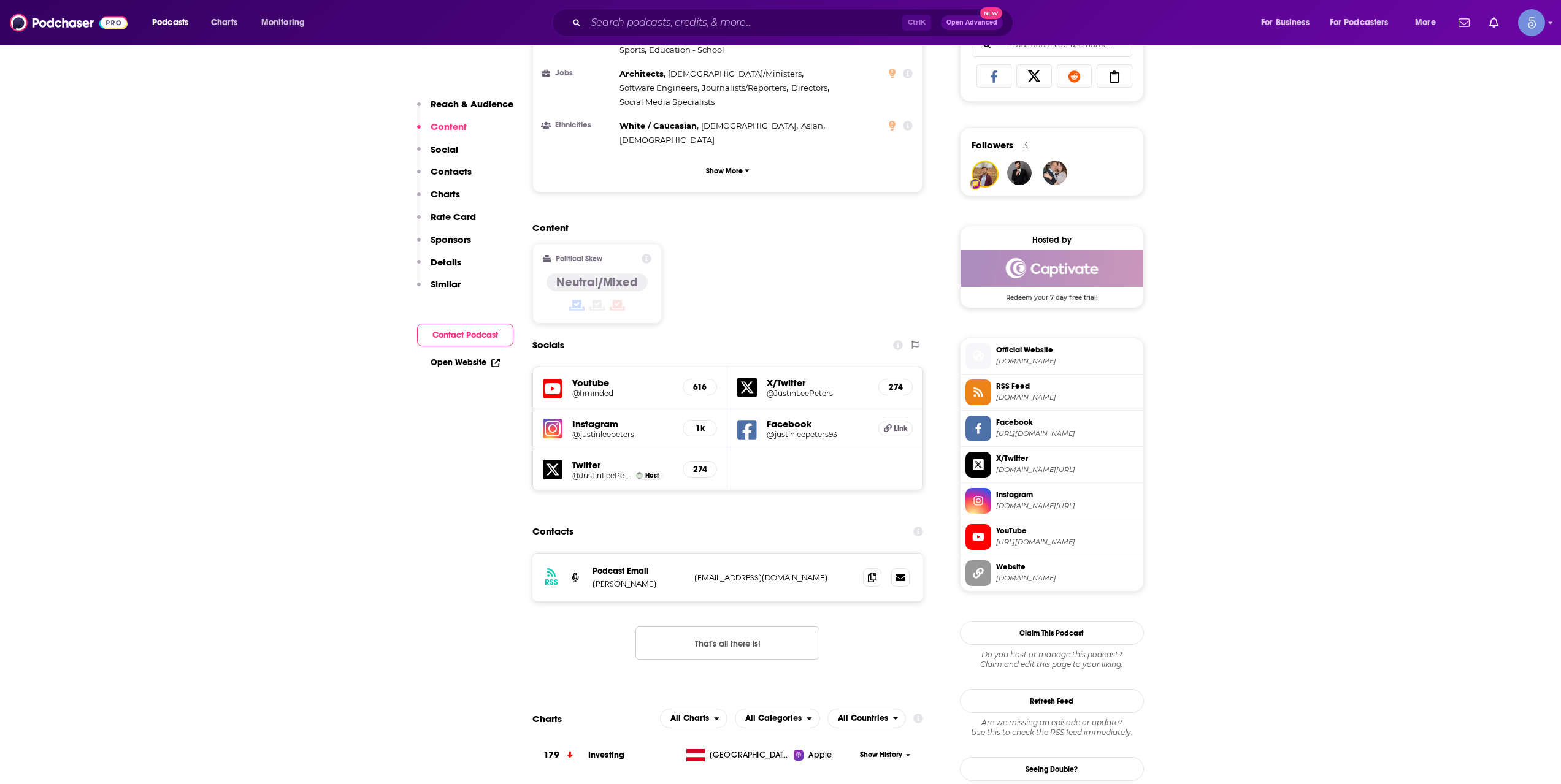
click at [628, 36] on div "Ctrl K Open Advanced New" at bounding box center [782, 22] width 461 height 28
click at [635, 27] on input "Search podcasts, credits, & more..." at bounding box center [744, 23] width 316 height 19
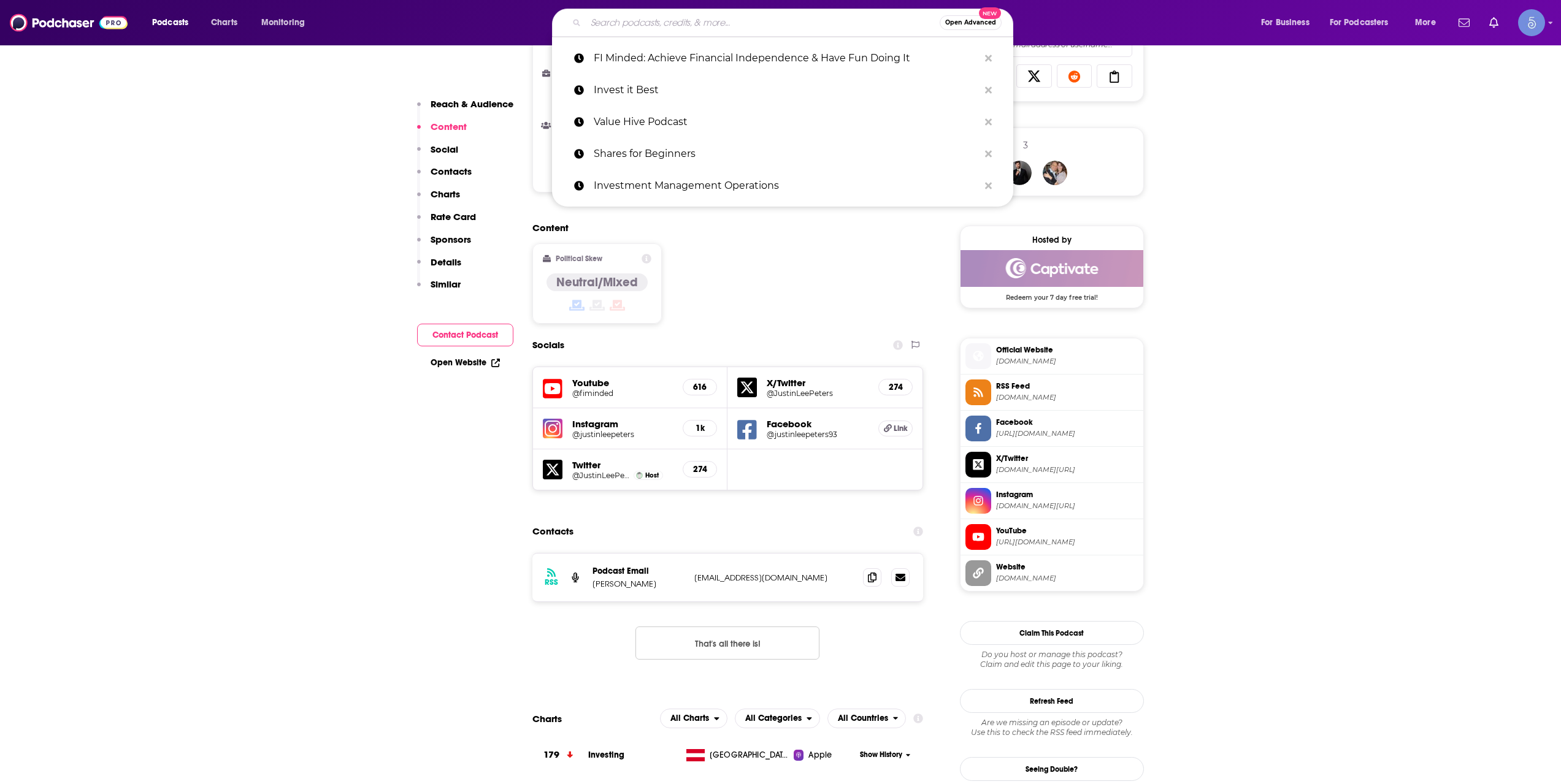
paste input "Inside The Vault with [PERSON_NAME]"
type input "Inside The Vault with [PERSON_NAME]"
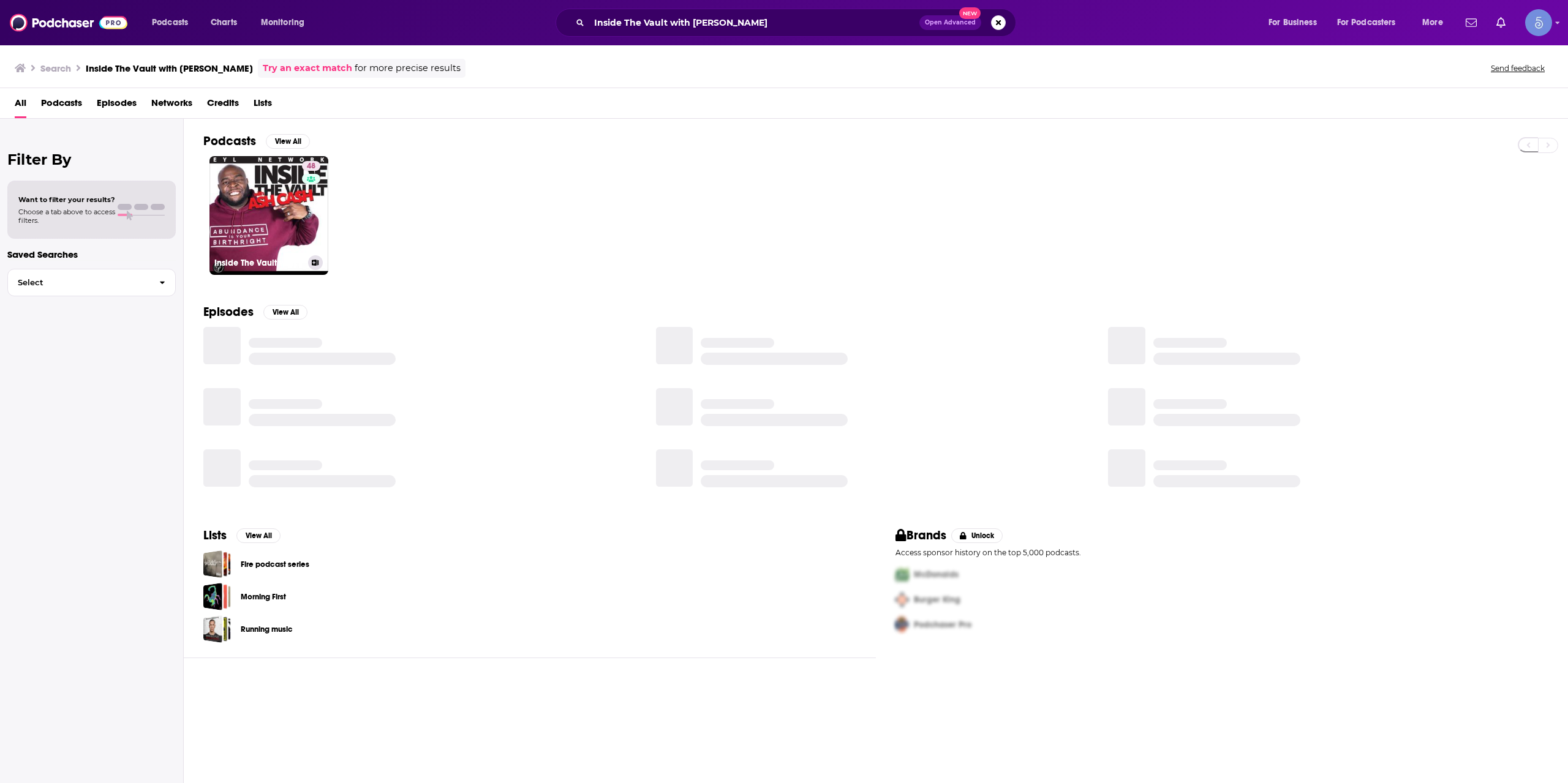
click at [293, 195] on link "48 Inside The Vault with [PERSON_NAME]" at bounding box center [268, 215] width 119 height 119
